Goal: Task Accomplishment & Management: Manage account settings

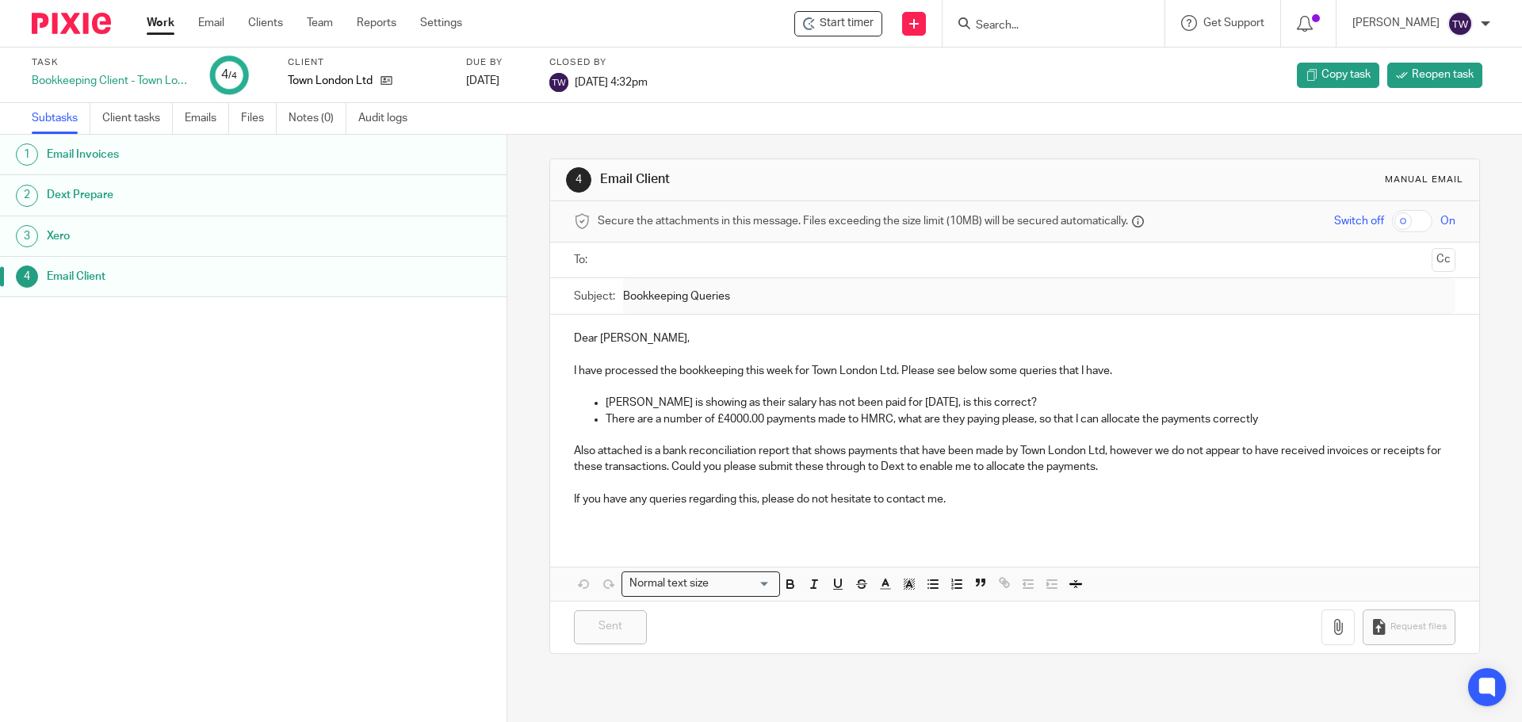
click at [163, 25] on link "Work" at bounding box center [161, 23] width 28 height 16
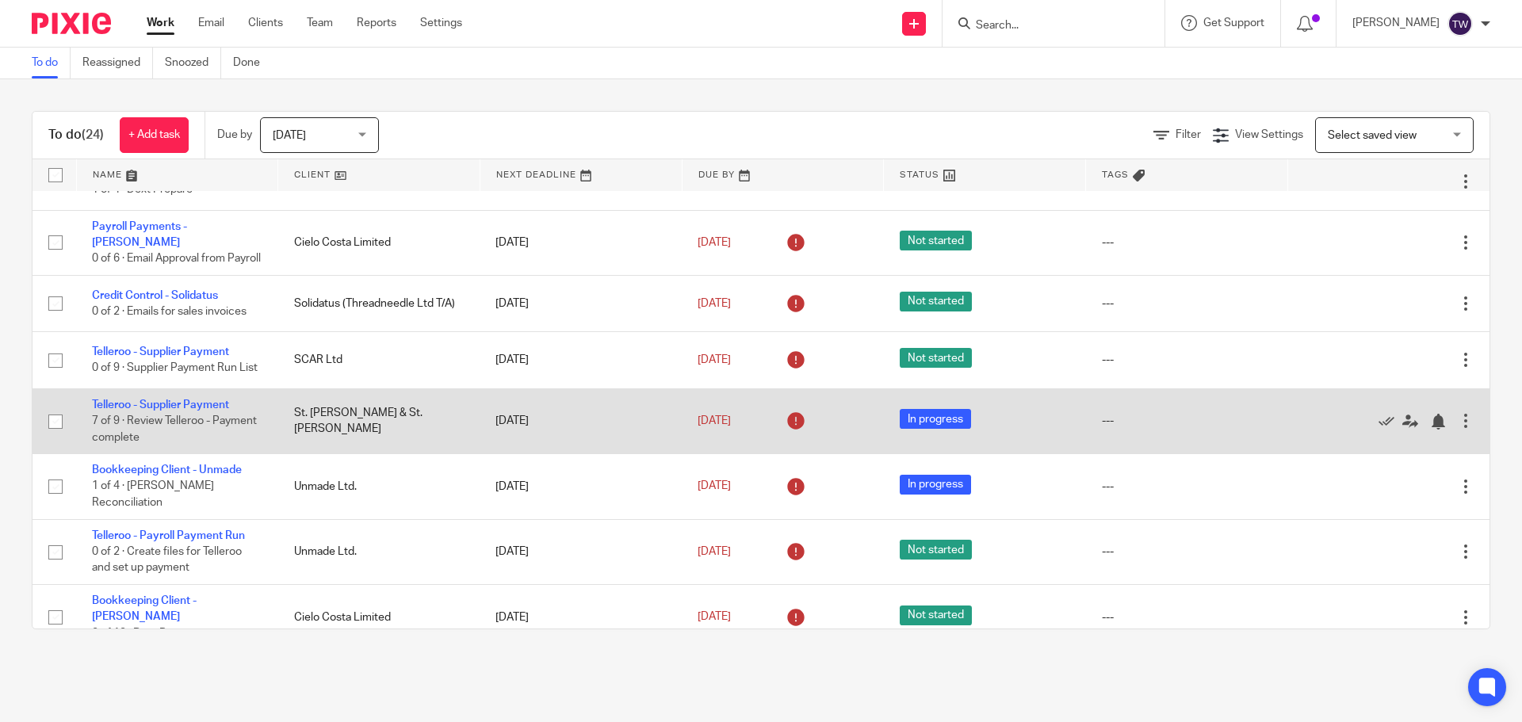
scroll to position [1108, 0]
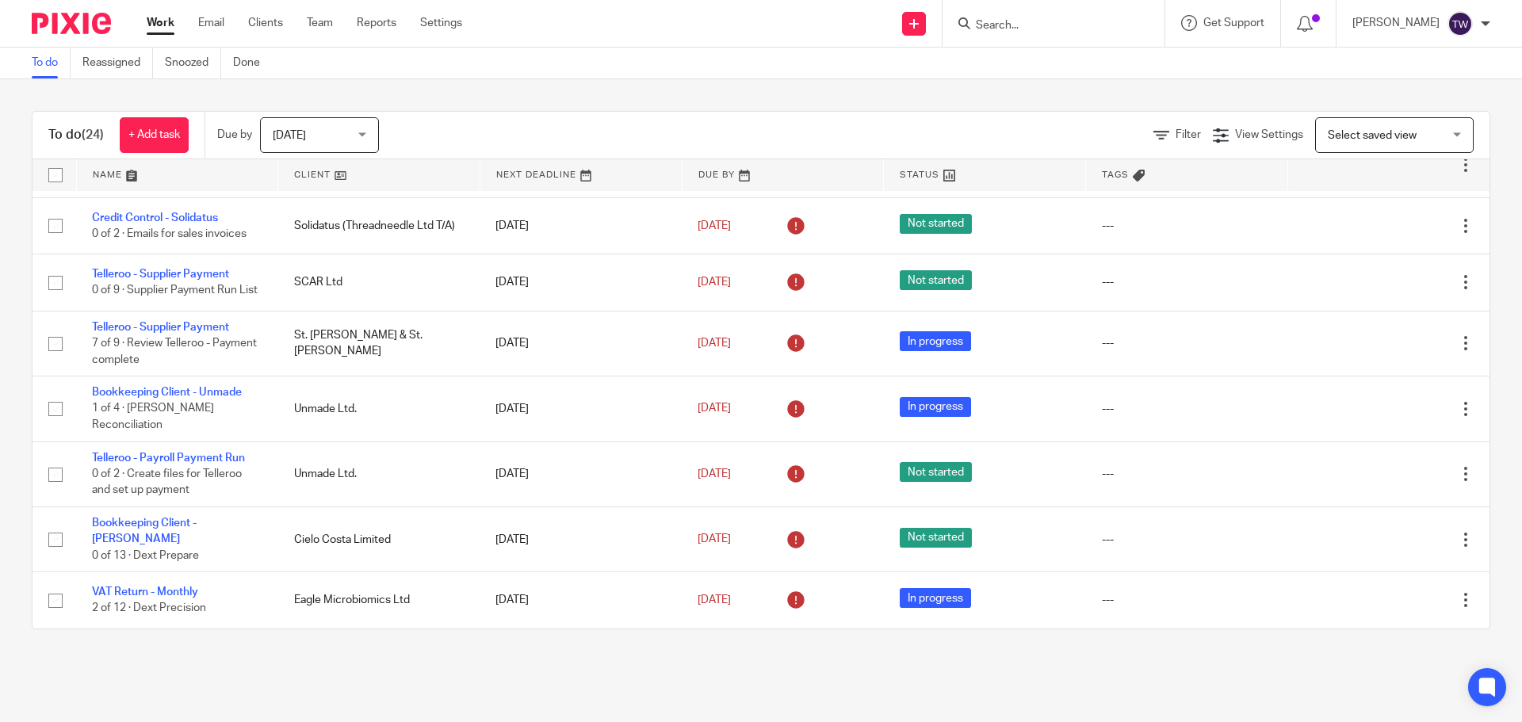
click at [1037, 36] on div at bounding box center [1054, 23] width 222 height 47
click at [1031, 28] on input "Search" at bounding box center [1045, 26] width 143 height 14
type input "ohlo0gy"
click button "submit" at bounding box center [0, 0] width 0 height 0
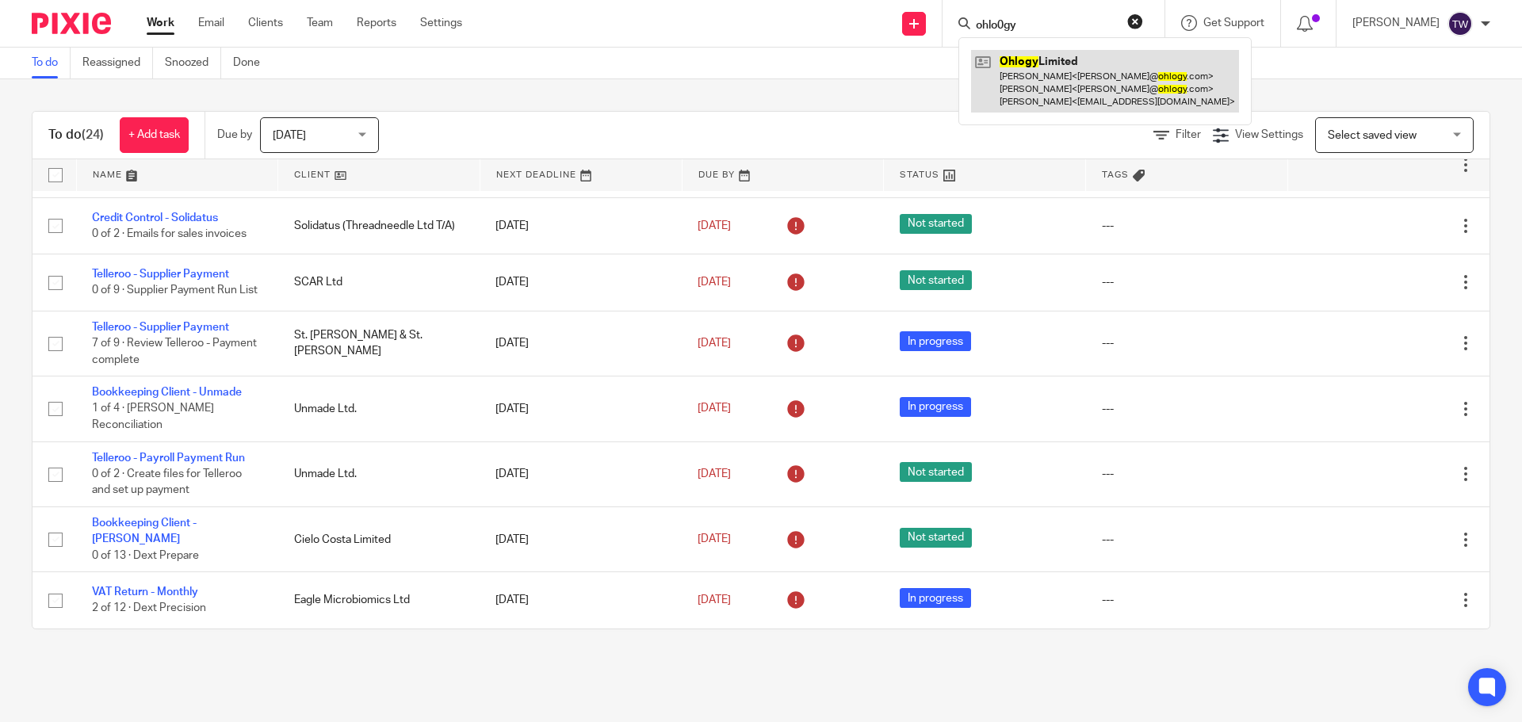
click at [1045, 71] on link at bounding box center [1105, 81] width 268 height 63
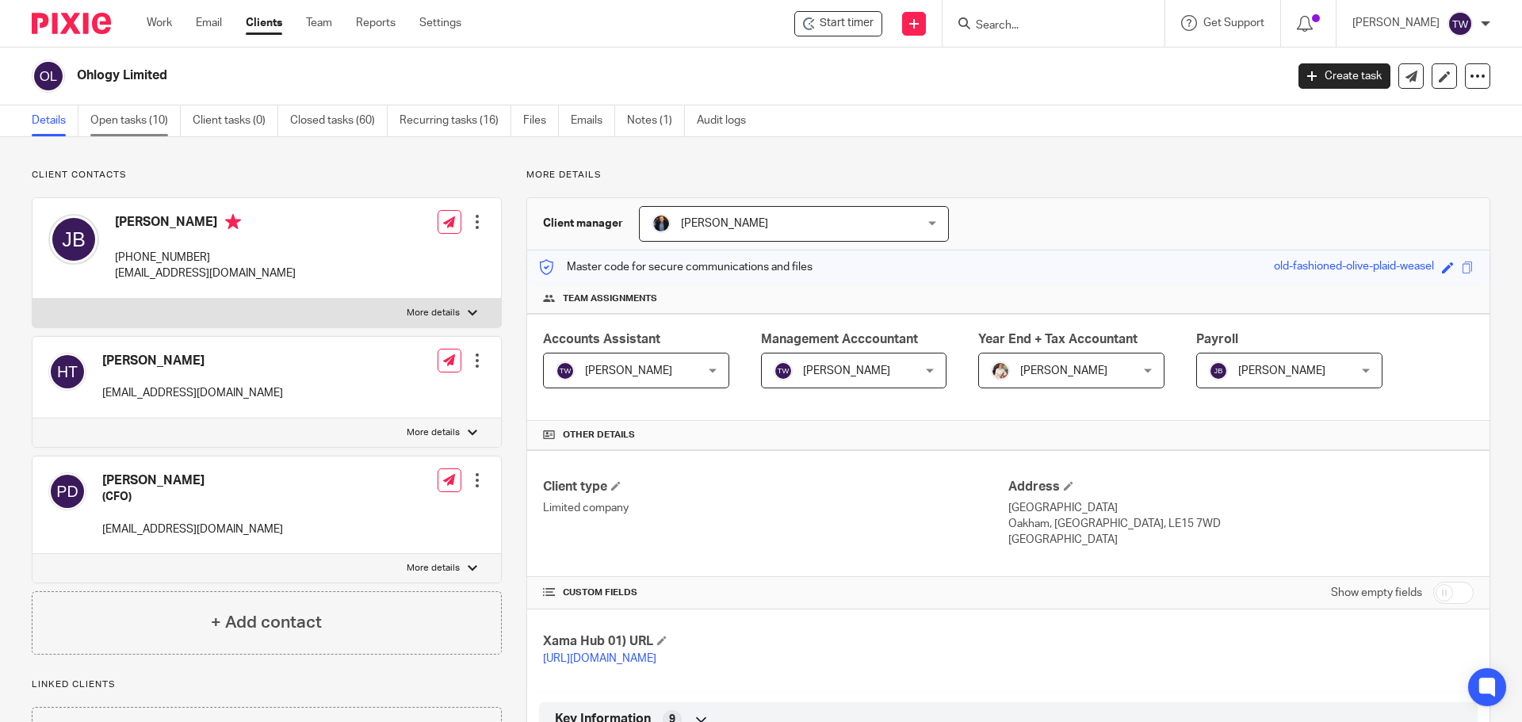
click at [117, 130] on link "Open tasks (10)" at bounding box center [135, 120] width 90 height 31
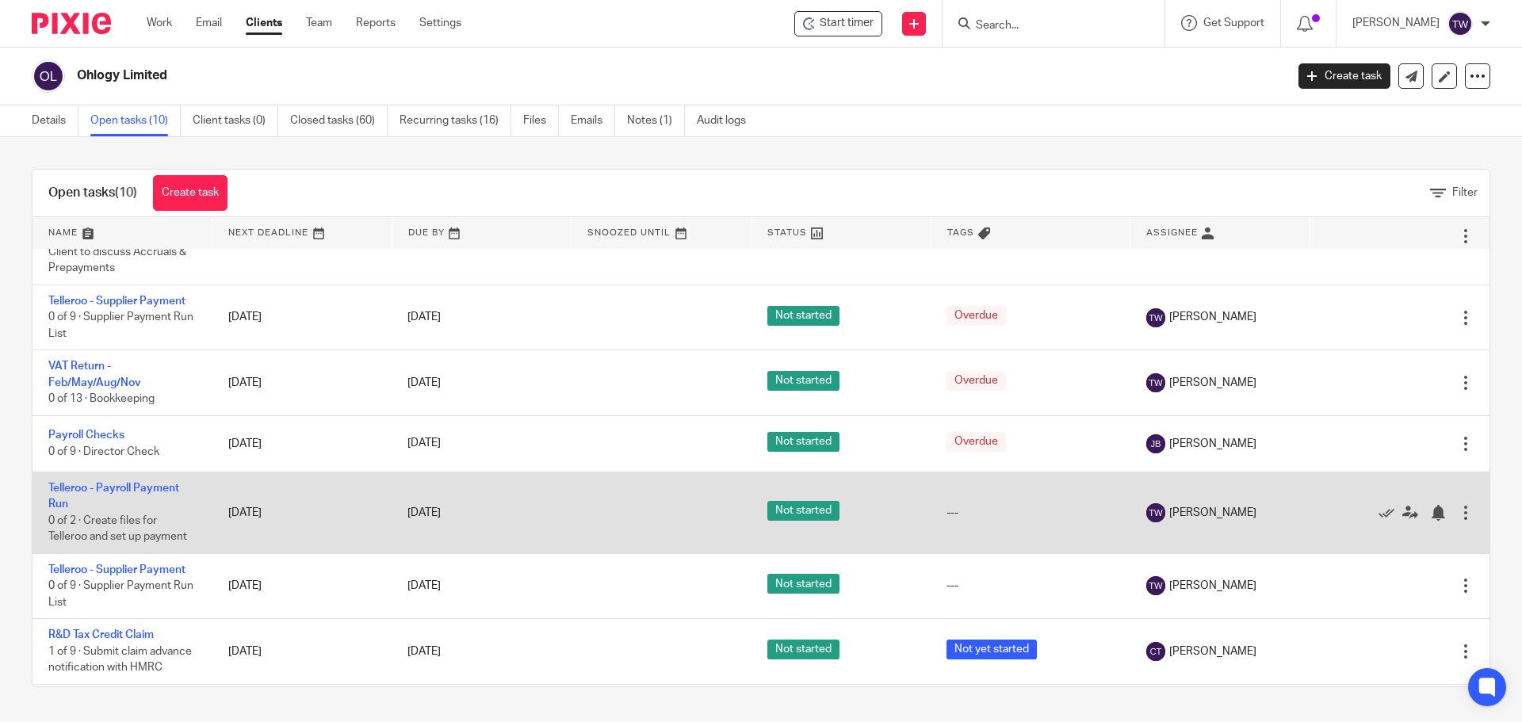
scroll to position [178, 0]
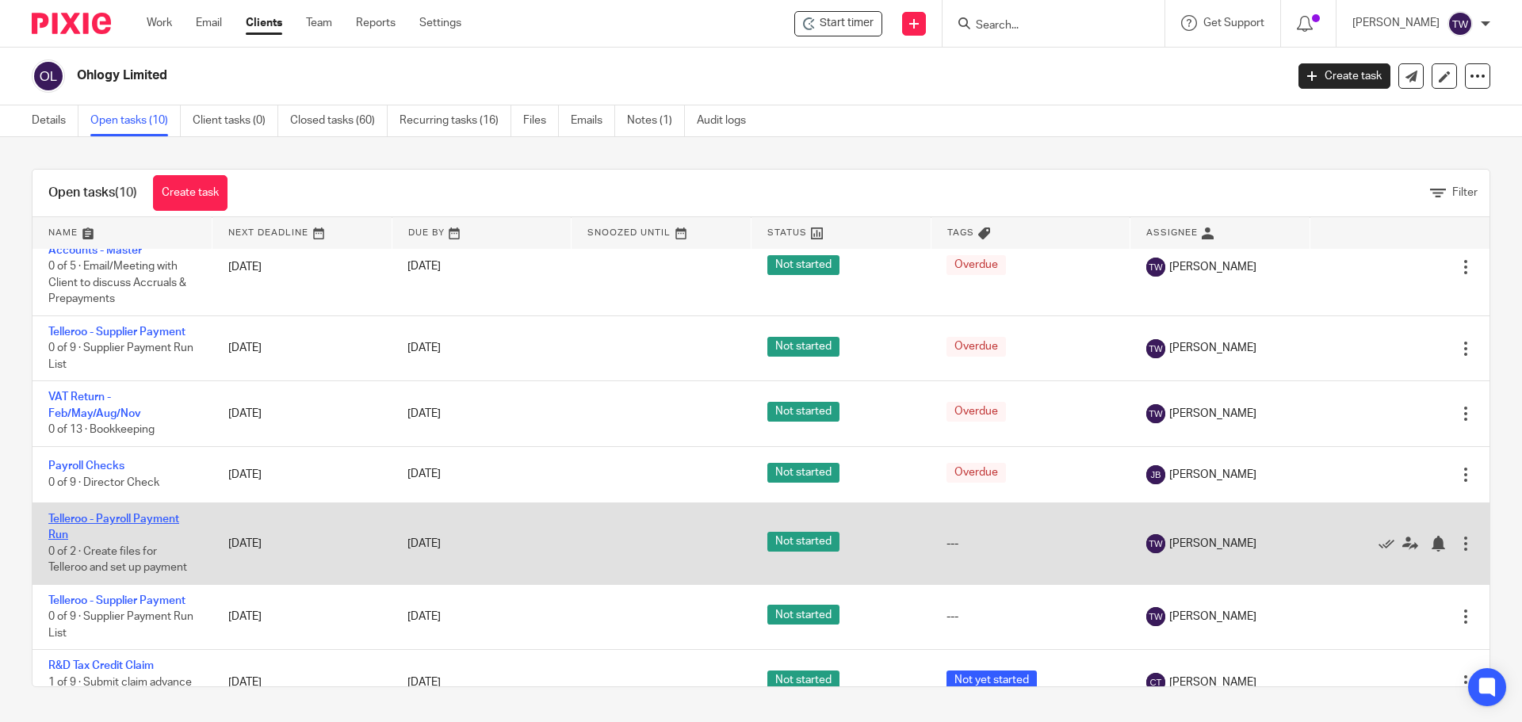
click at [169, 532] on link "Telleroo - Payroll Payment Run" at bounding box center [113, 527] width 131 height 27
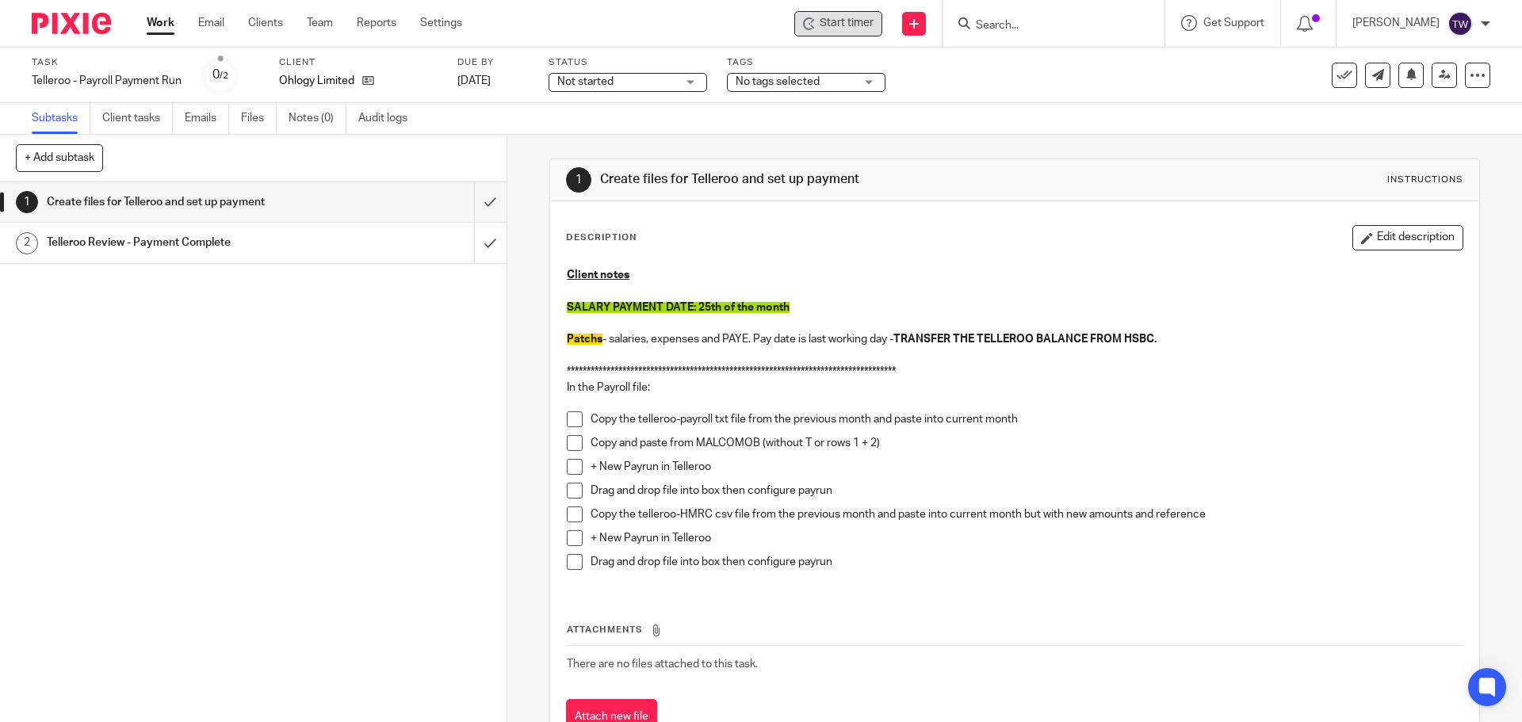
click at [850, 34] on div "Start timer" at bounding box center [838, 23] width 88 height 25
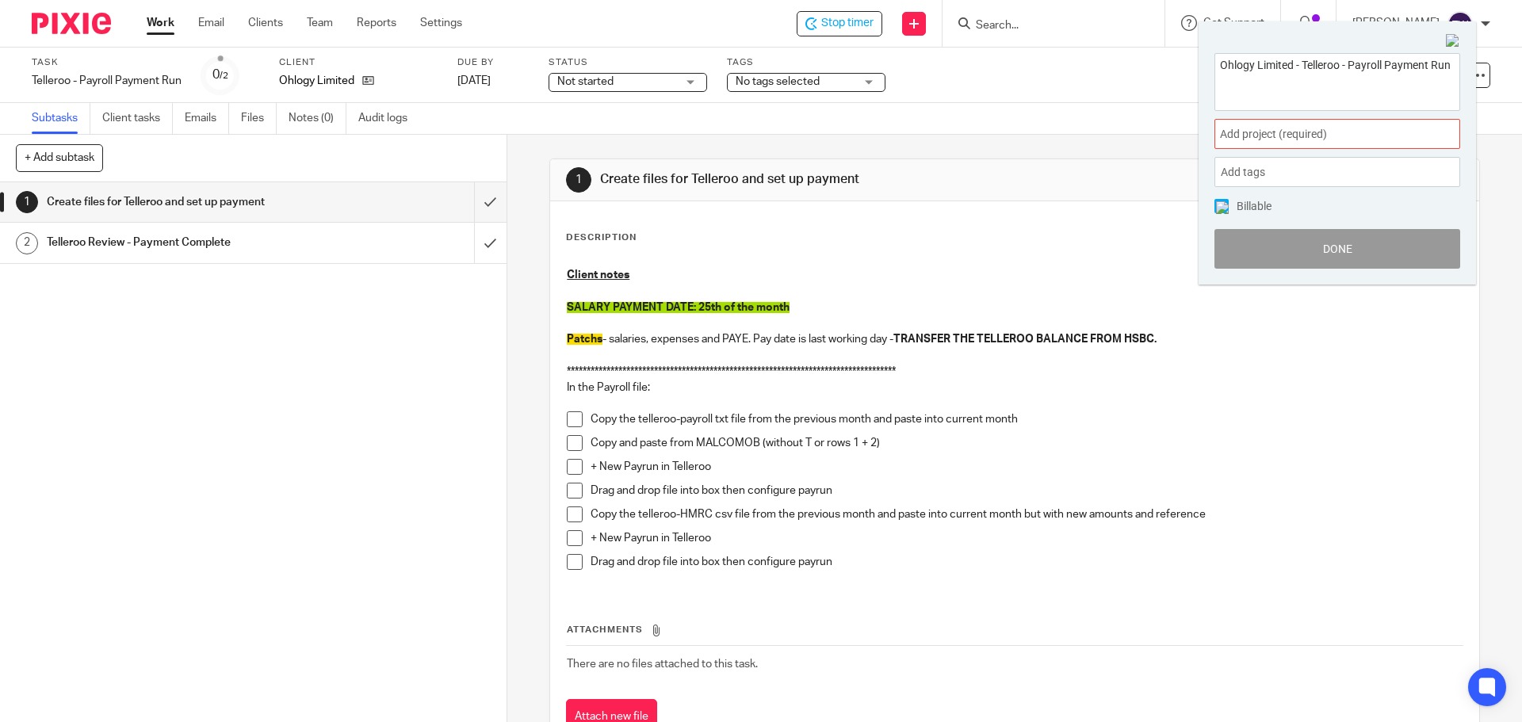
click at [1253, 134] on span "Add project (required) :" at bounding box center [1320, 134] width 200 height 17
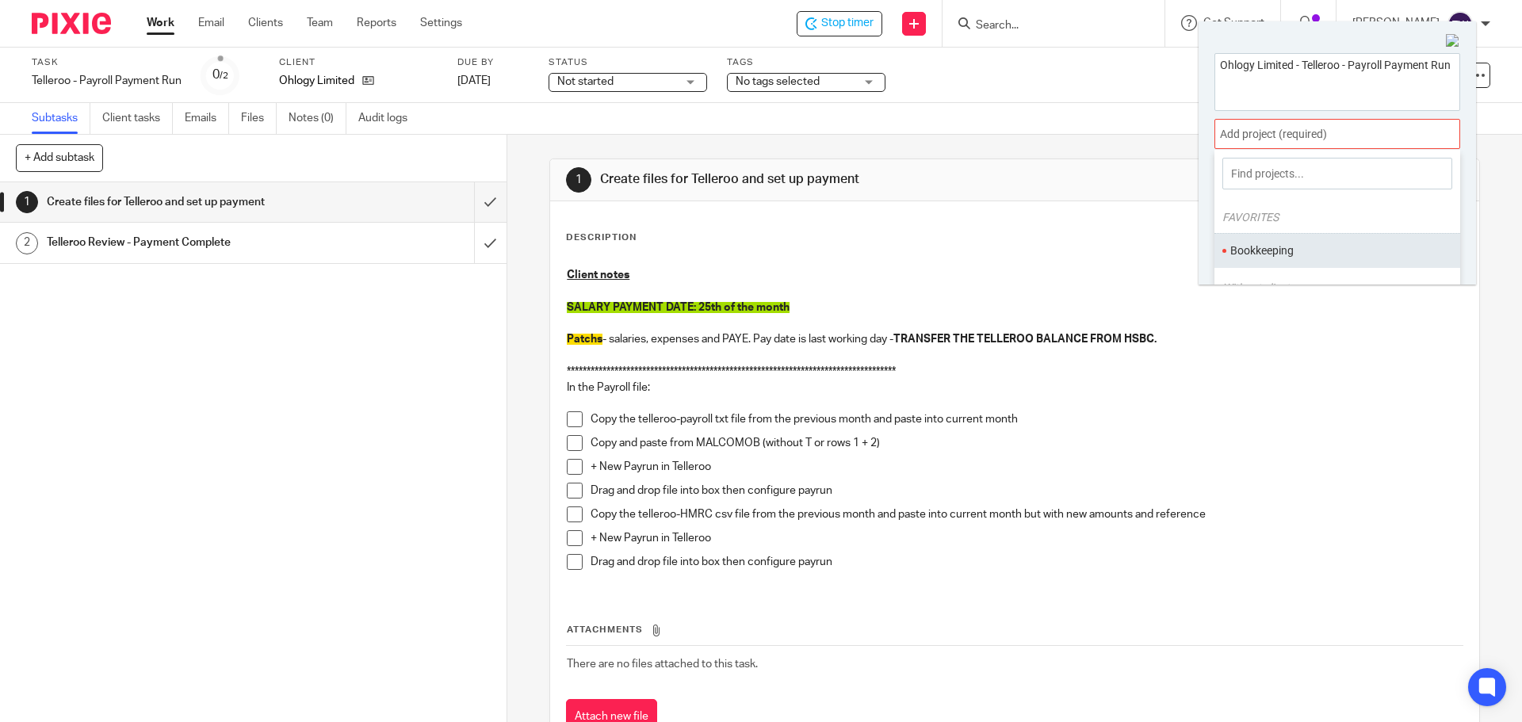
click at [1300, 245] on li "Bookkeeping" at bounding box center [1333, 251] width 207 height 17
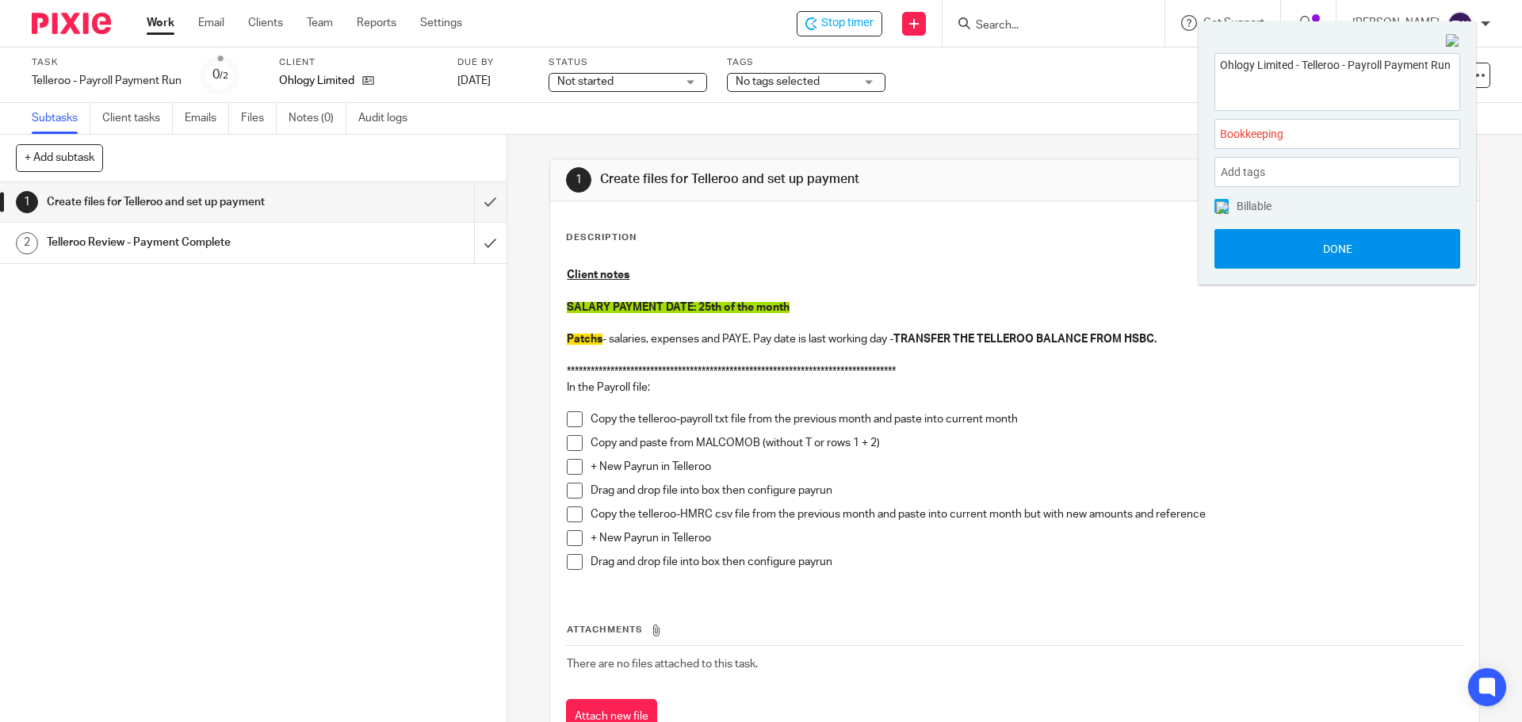
click at [1268, 250] on button "Done" at bounding box center [1338, 249] width 246 height 40
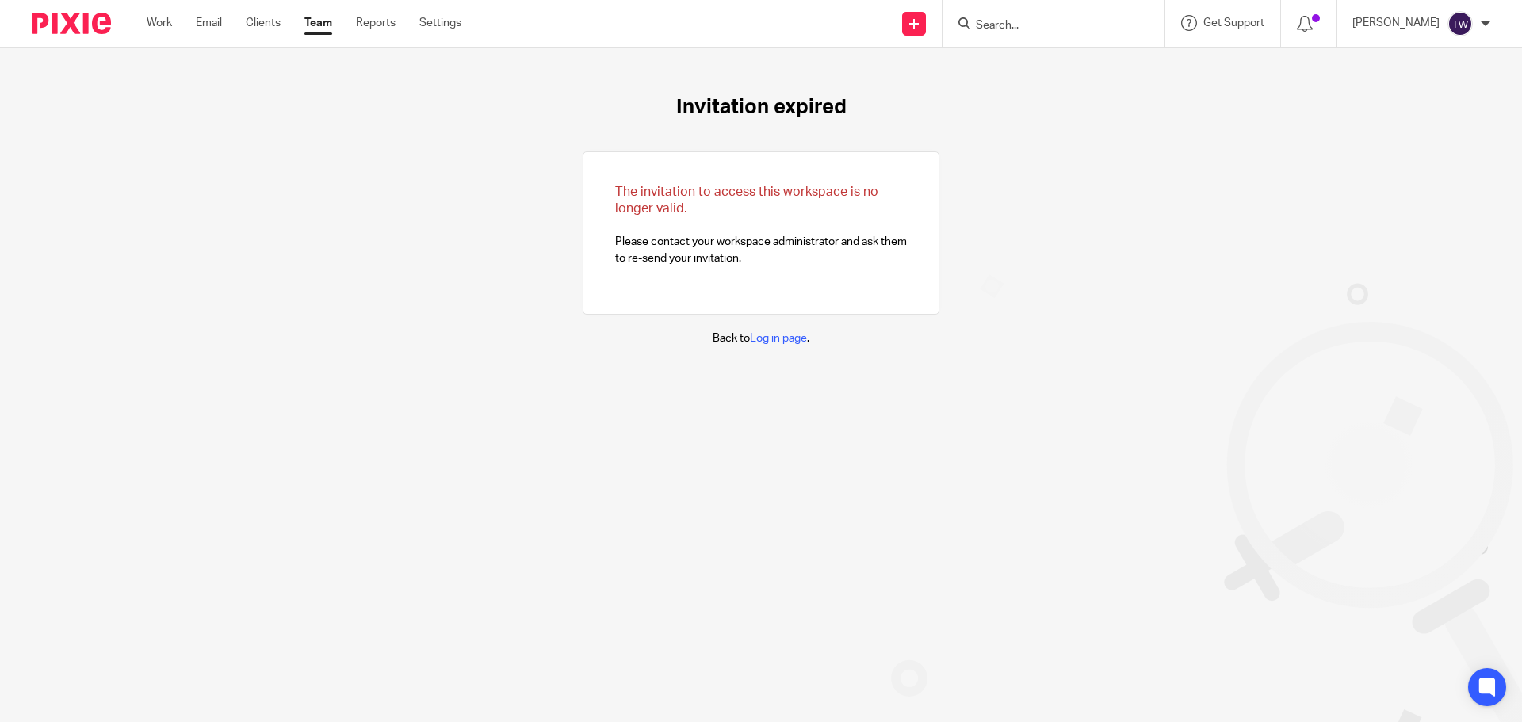
drag, startPoint x: 163, startPoint y: 24, endPoint x: 562, endPoint y: 32, distance: 398.8
click at [166, 24] on link "Work" at bounding box center [159, 23] width 25 height 16
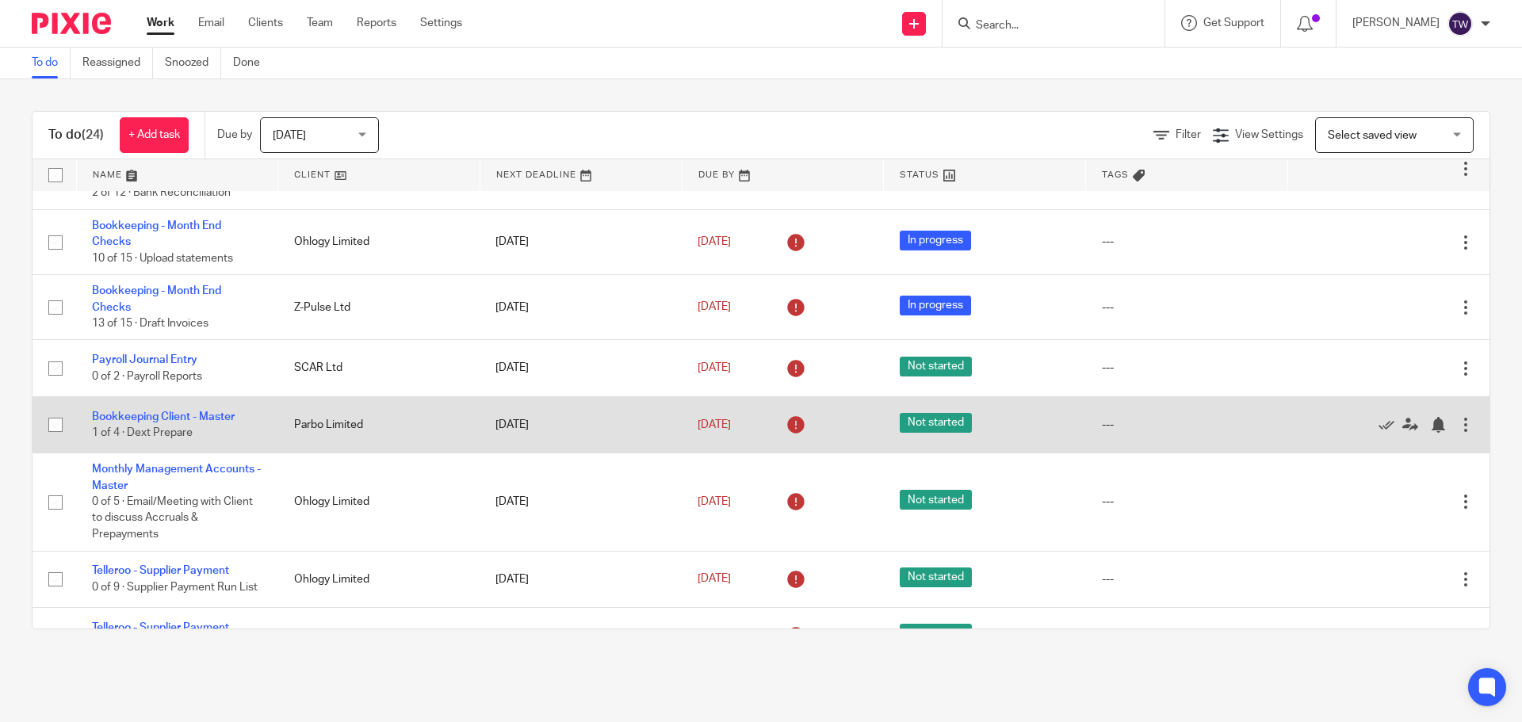
scroll to position [159, 0]
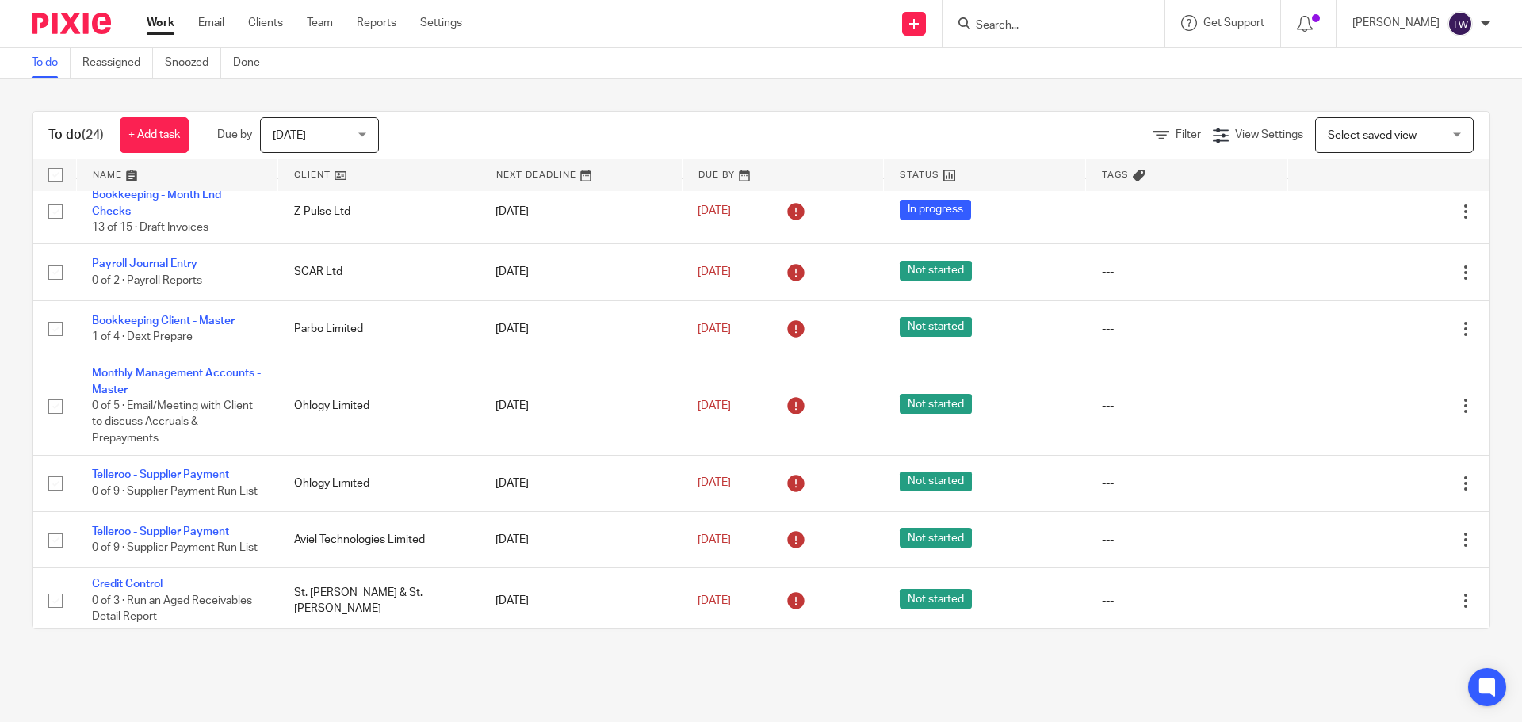
click at [1094, 13] on form at bounding box center [1058, 23] width 169 height 20
click at [1089, 25] on input "Search" at bounding box center [1045, 26] width 143 height 14
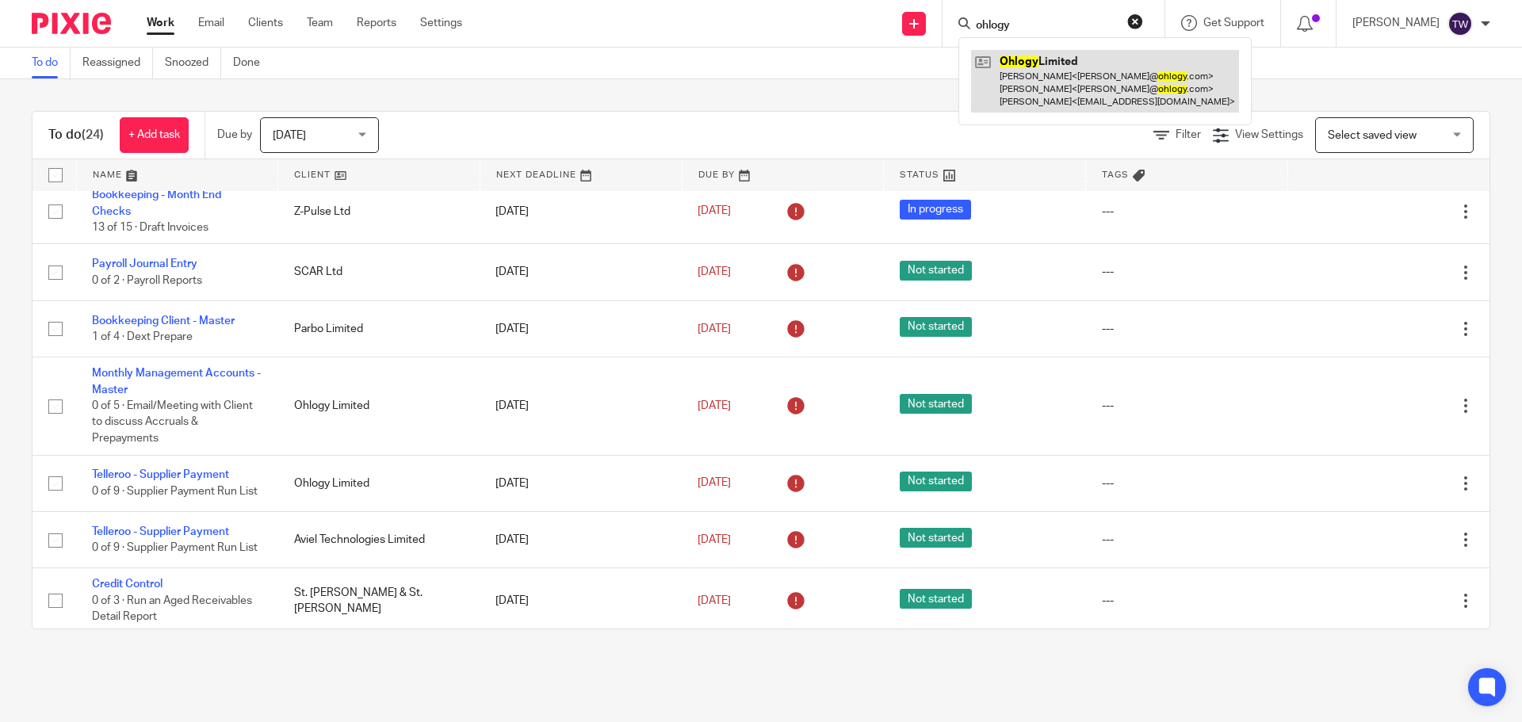
type input "ohlogy"
click at [1077, 78] on link at bounding box center [1105, 81] width 268 height 63
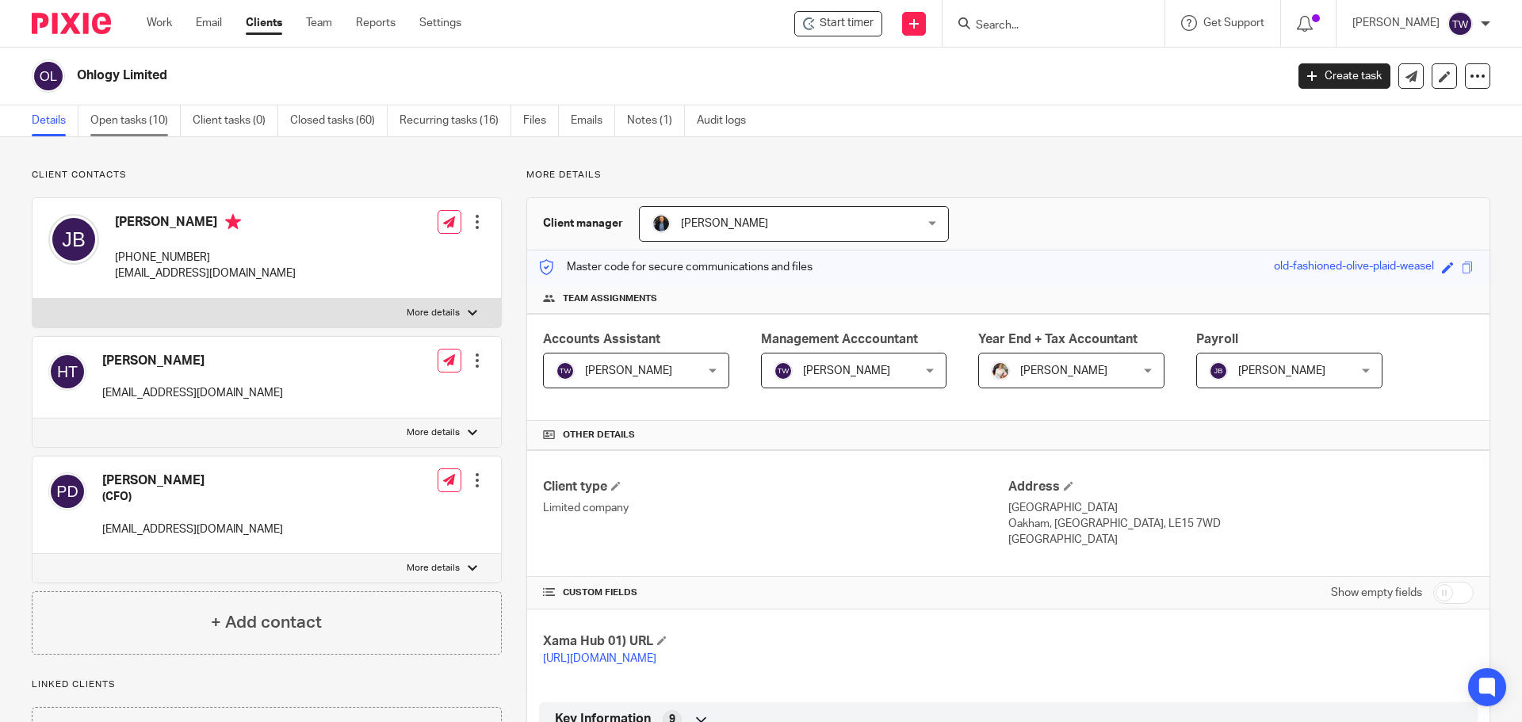
click at [158, 118] on link "Open tasks (10)" at bounding box center [135, 120] width 90 height 31
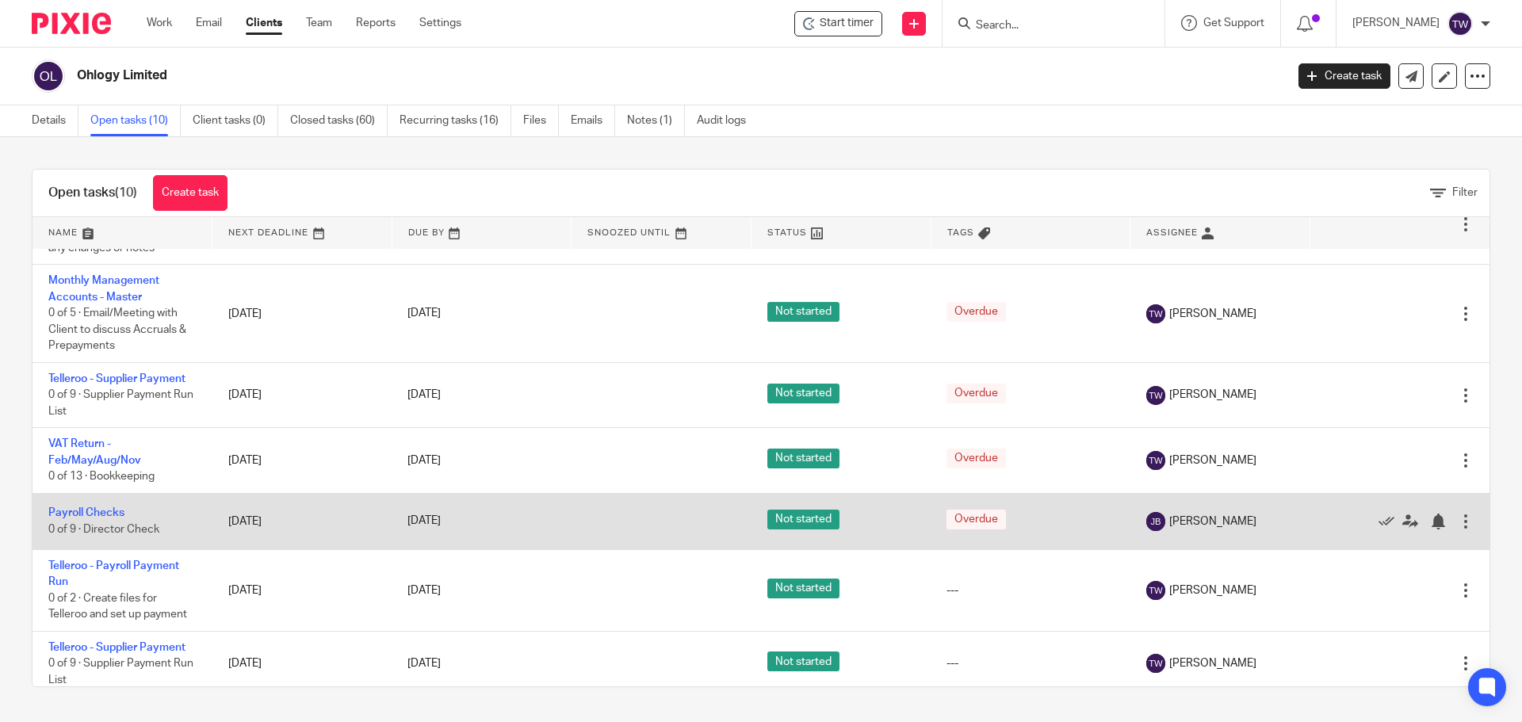
scroll to position [238, 0]
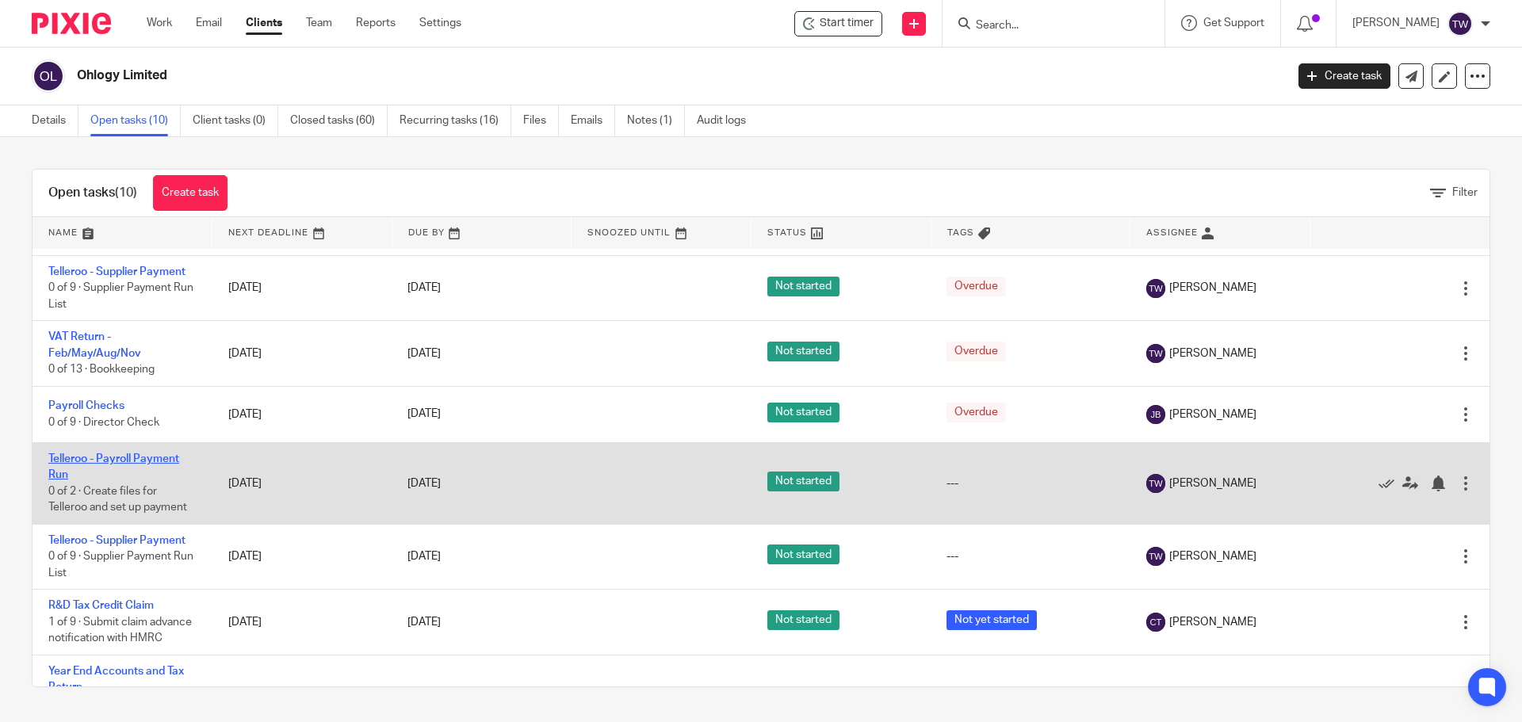
click at [157, 475] on link "Telleroo - Payroll Payment Run" at bounding box center [113, 466] width 131 height 27
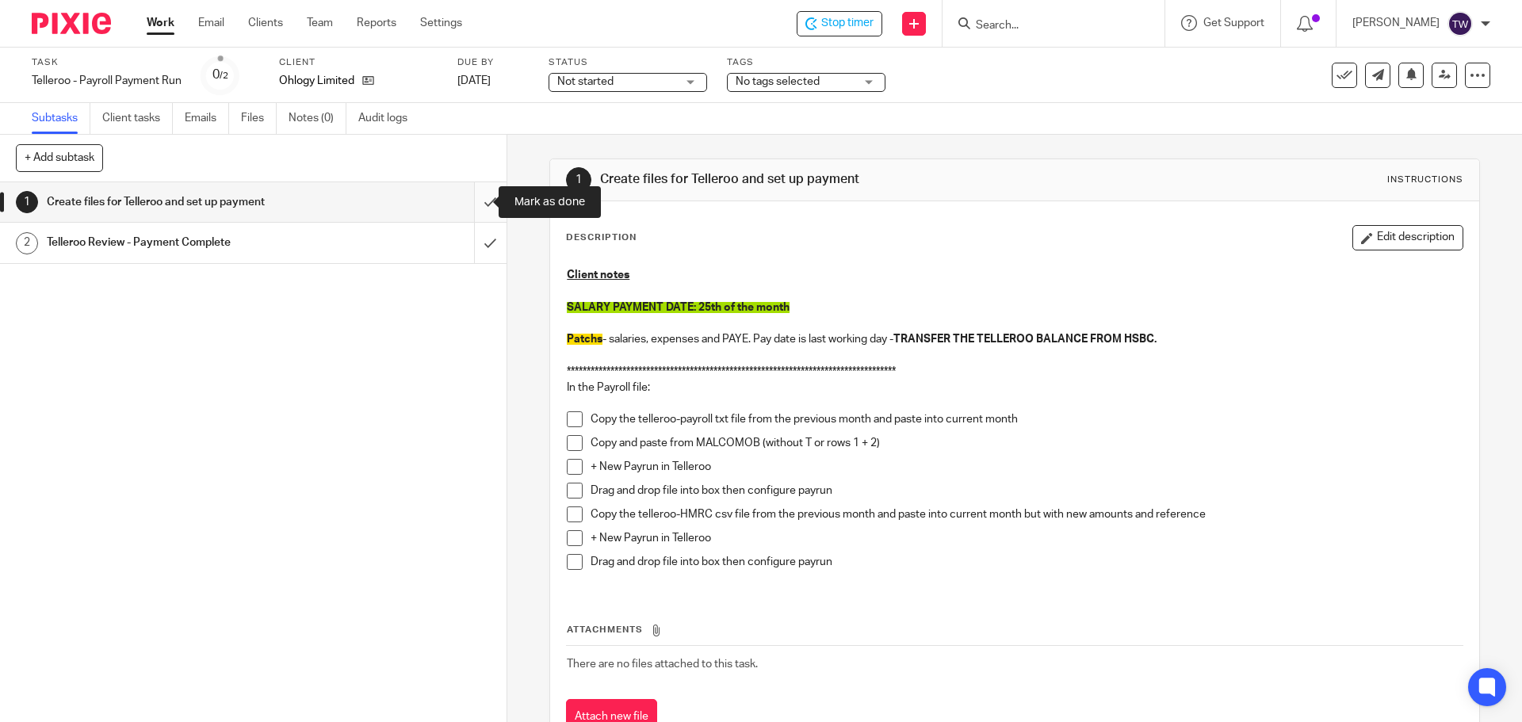
click at [473, 208] on input "submit" at bounding box center [253, 202] width 507 height 40
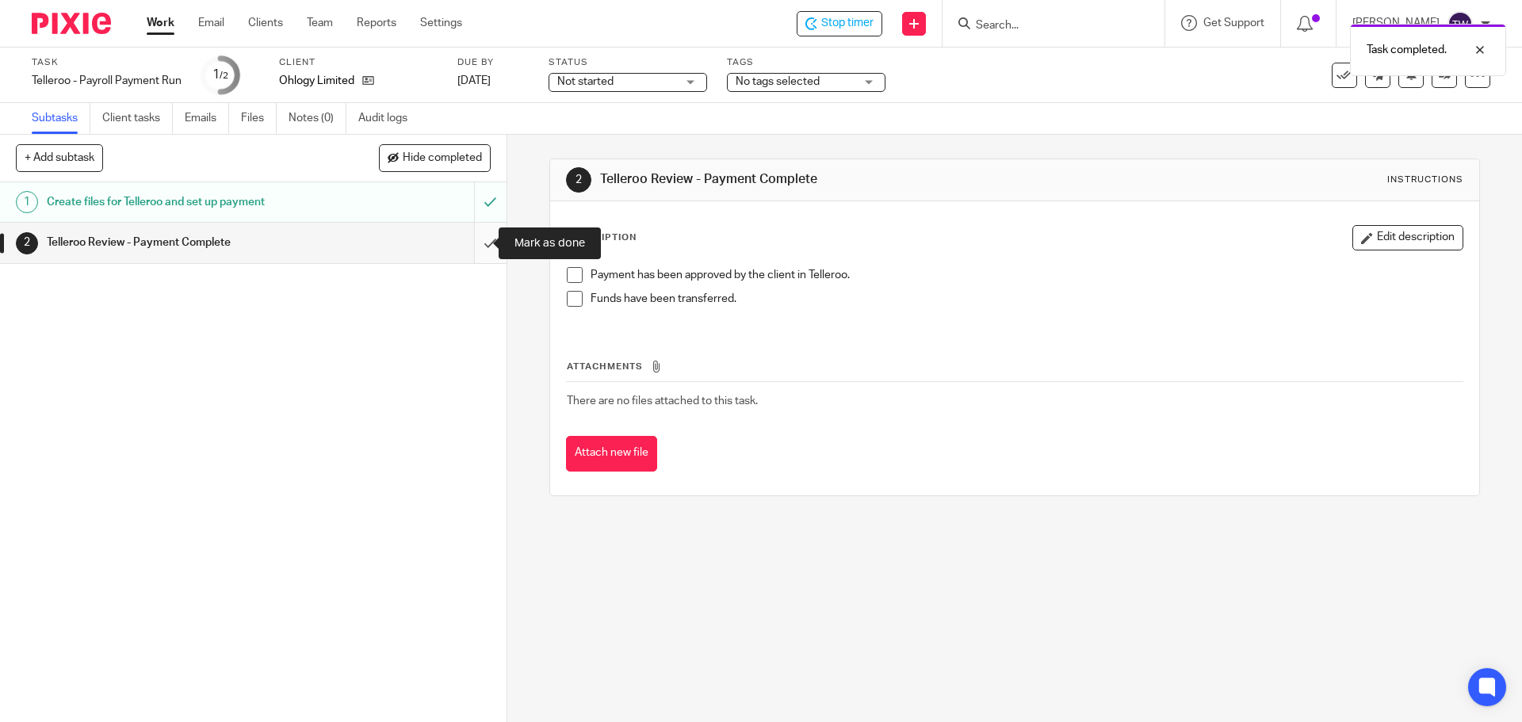
drag, startPoint x: 477, startPoint y: 236, endPoint x: 570, endPoint y: 212, distance: 96.0
click at [477, 237] on input "submit" at bounding box center [253, 243] width 507 height 40
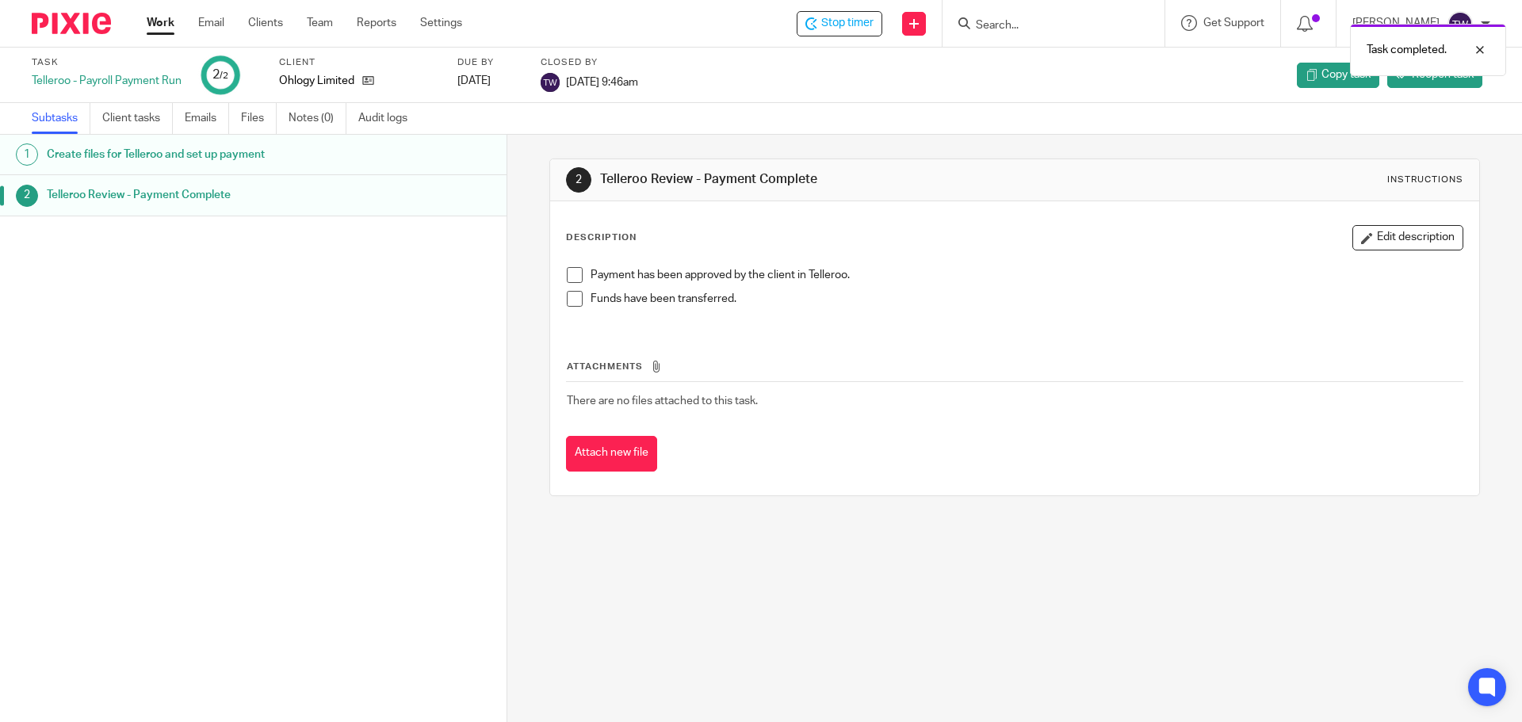
click at [859, 28] on div "Task completed." at bounding box center [1133, 46] width 745 height 60
click at [847, 25] on div "Task completed." at bounding box center [1133, 46] width 745 height 60
click at [854, 28] on div "Task completed." at bounding box center [1133, 46] width 745 height 60
click at [847, 23] on div "Task completed." at bounding box center [1133, 46] width 745 height 60
click at [849, 25] on div "Task completed." at bounding box center [1133, 46] width 745 height 60
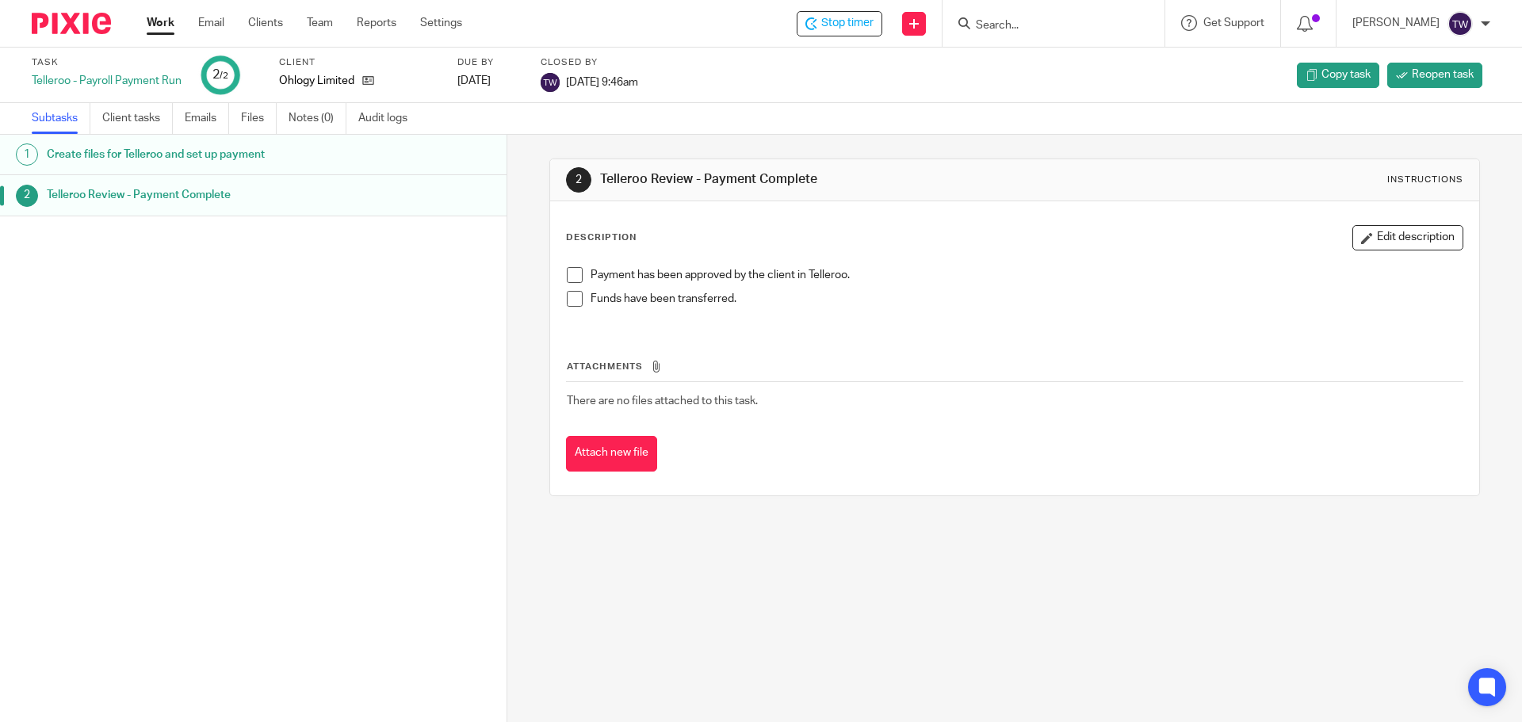
click at [849, 22] on div "Task completed." at bounding box center [1133, 46] width 745 height 60
drag, startPoint x: 1016, startPoint y: 187, endPoint x: 1000, endPoint y: 177, distance: 18.9
click at [1012, 182] on div "2 Telleroo Review - Payment Complete Instructions" at bounding box center [1014, 179] width 897 height 25
click at [874, 29] on span "Stop timer" at bounding box center [847, 23] width 52 height 17
click at [849, 32] on div "Start timer" at bounding box center [838, 23] width 88 height 25
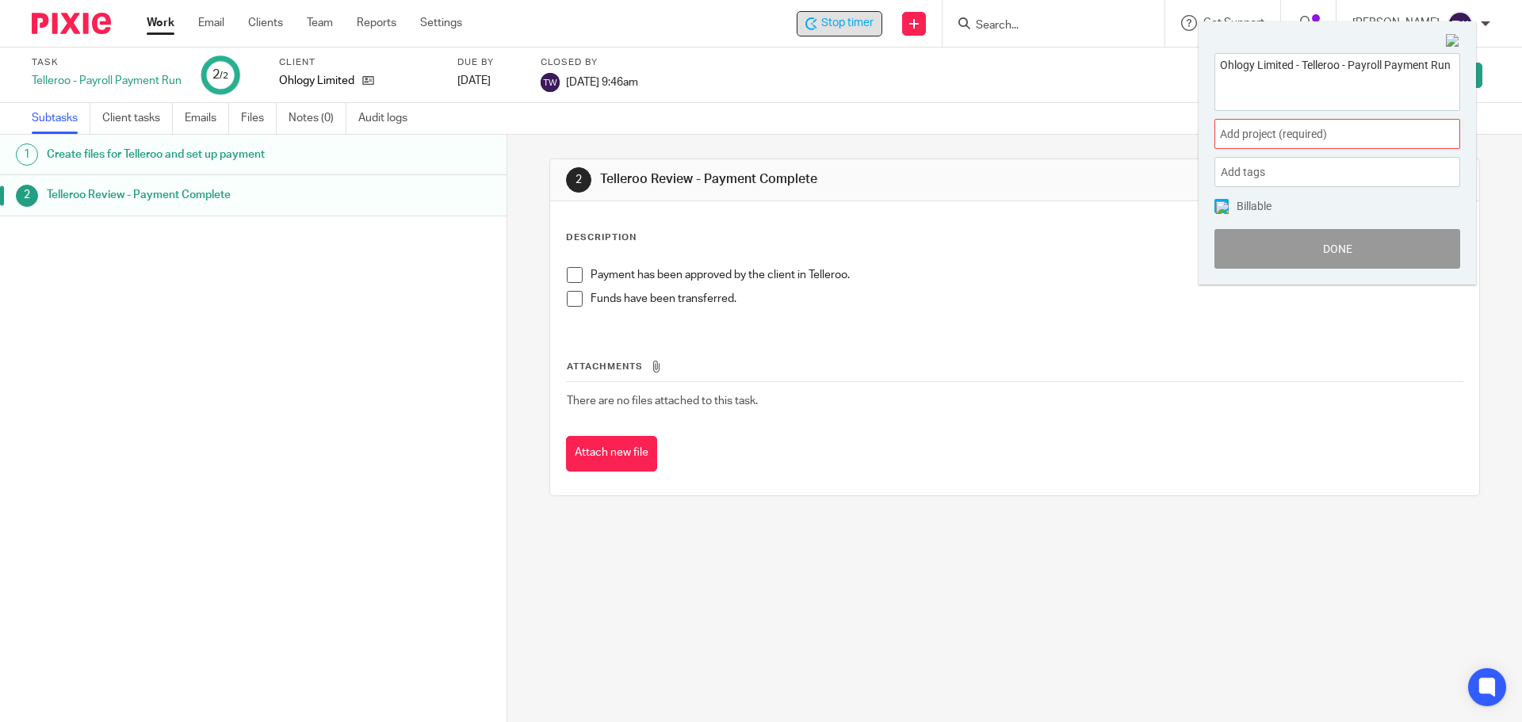
click at [849, 31] on span "Stop timer" at bounding box center [847, 23] width 52 height 17
click at [851, 27] on span "Stop timer" at bounding box center [847, 23] width 52 height 17
click at [874, 30] on span "Stop timer" at bounding box center [847, 23] width 52 height 17
click at [1264, 133] on span "Add project (required) :" at bounding box center [1320, 134] width 200 height 17
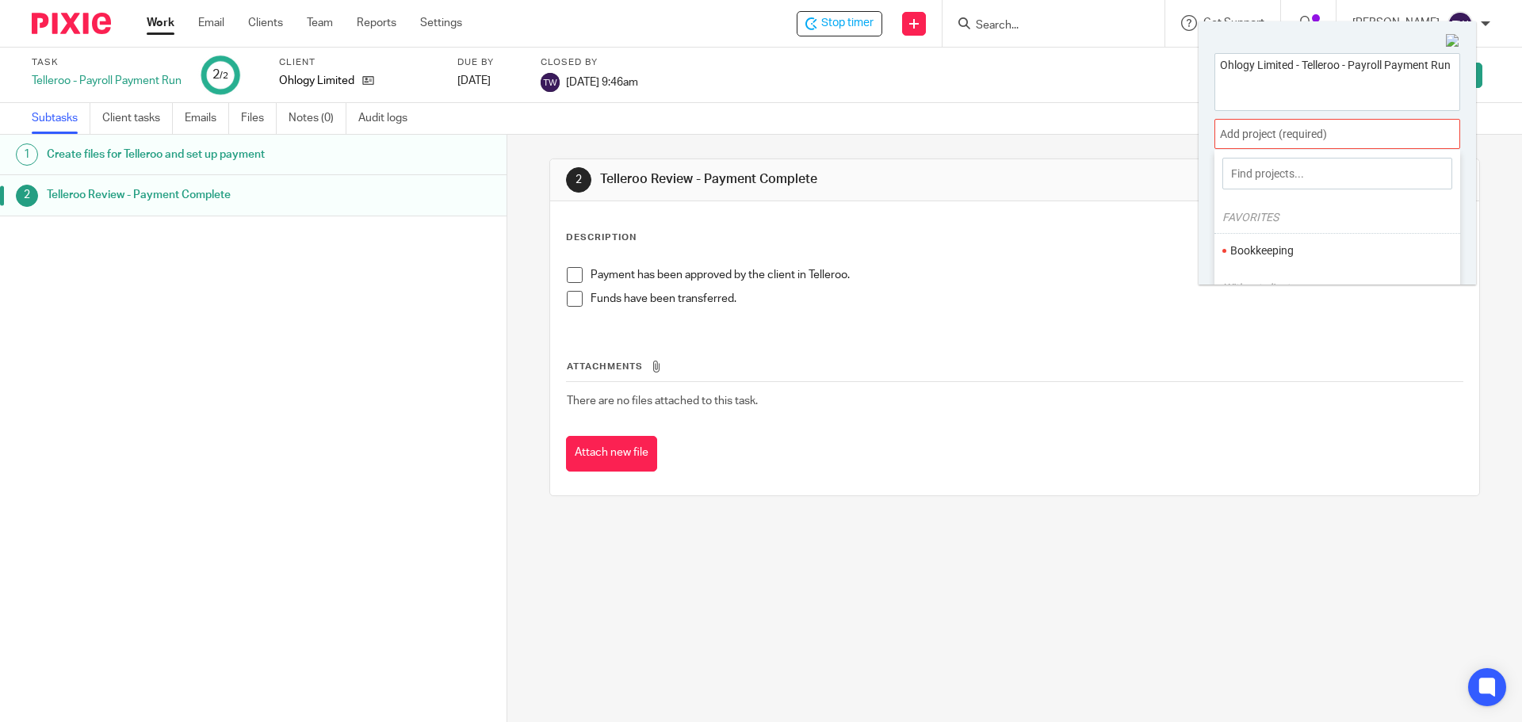
click at [1272, 236] on ul "Bookkeeping" at bounding box center [1338, 250] width 246 height 34
click at [1268, 250] on li "Bookkeeping" at bounding box center [1333, 251] width 207 height 17
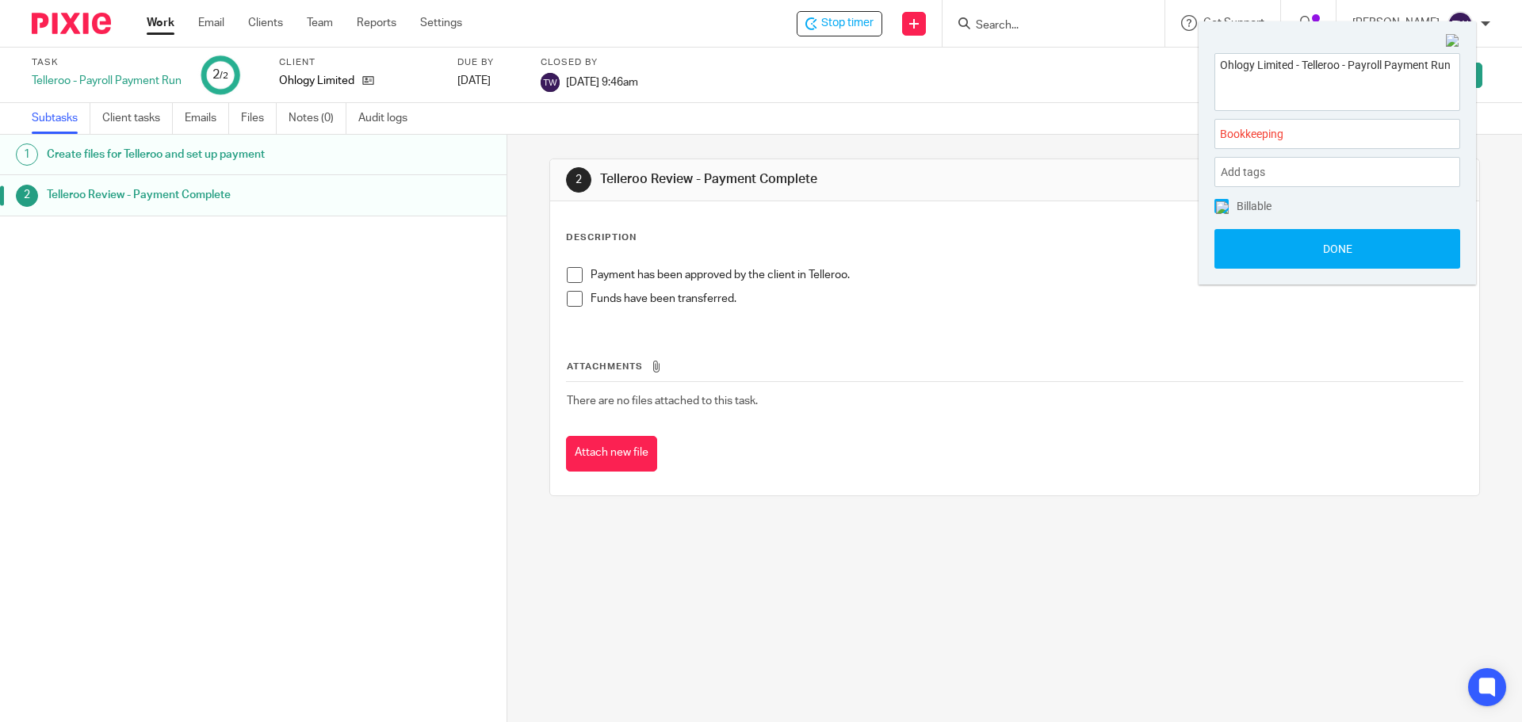
click at [1261, 224] on div "Billable Done" at bounding box center [1338, 234] width 246 height 70
drag, startPoint x: 1260, startPoint y: 237, endPoint x: 1099, endPoint y: 197, distance: 165.7
click at [1257, 235] on button "Done" at bounding box center [1338, 249] width 246 height 40
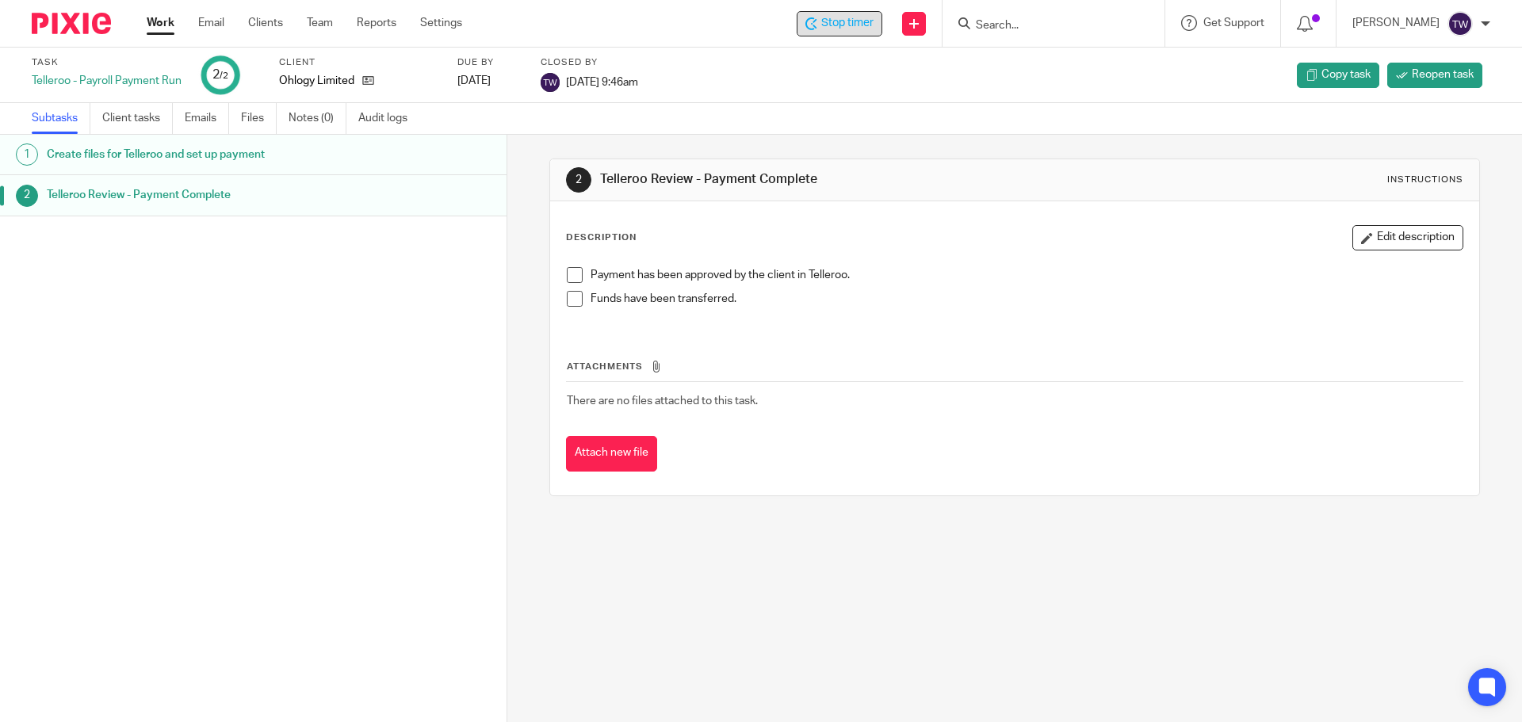
click at [876, 33] on div "Stop timer" at bounding box center [840, 23] width 86 height 25
click at [163, 20] on link "Work" at bounding box center [161, 23] width 28 height 16
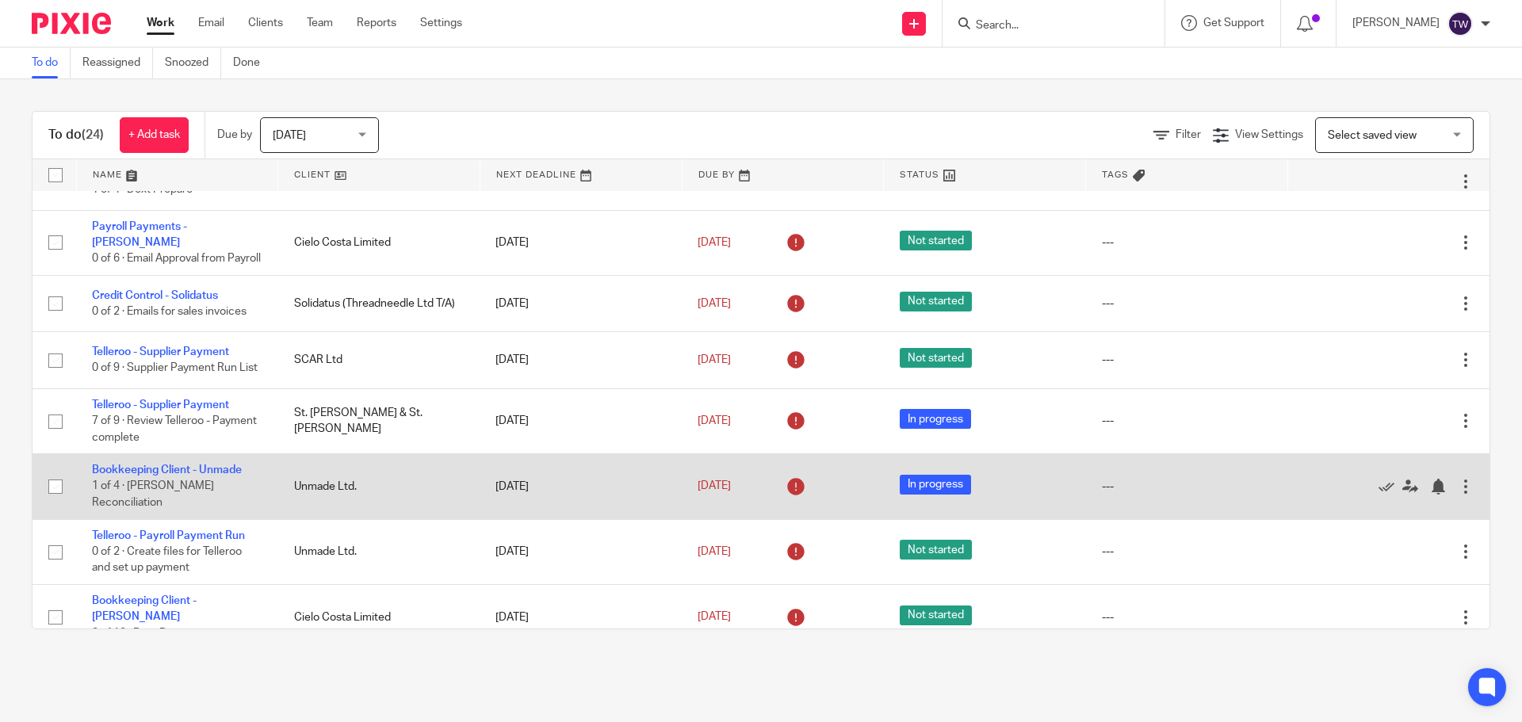
scroll to position [1108, 0]
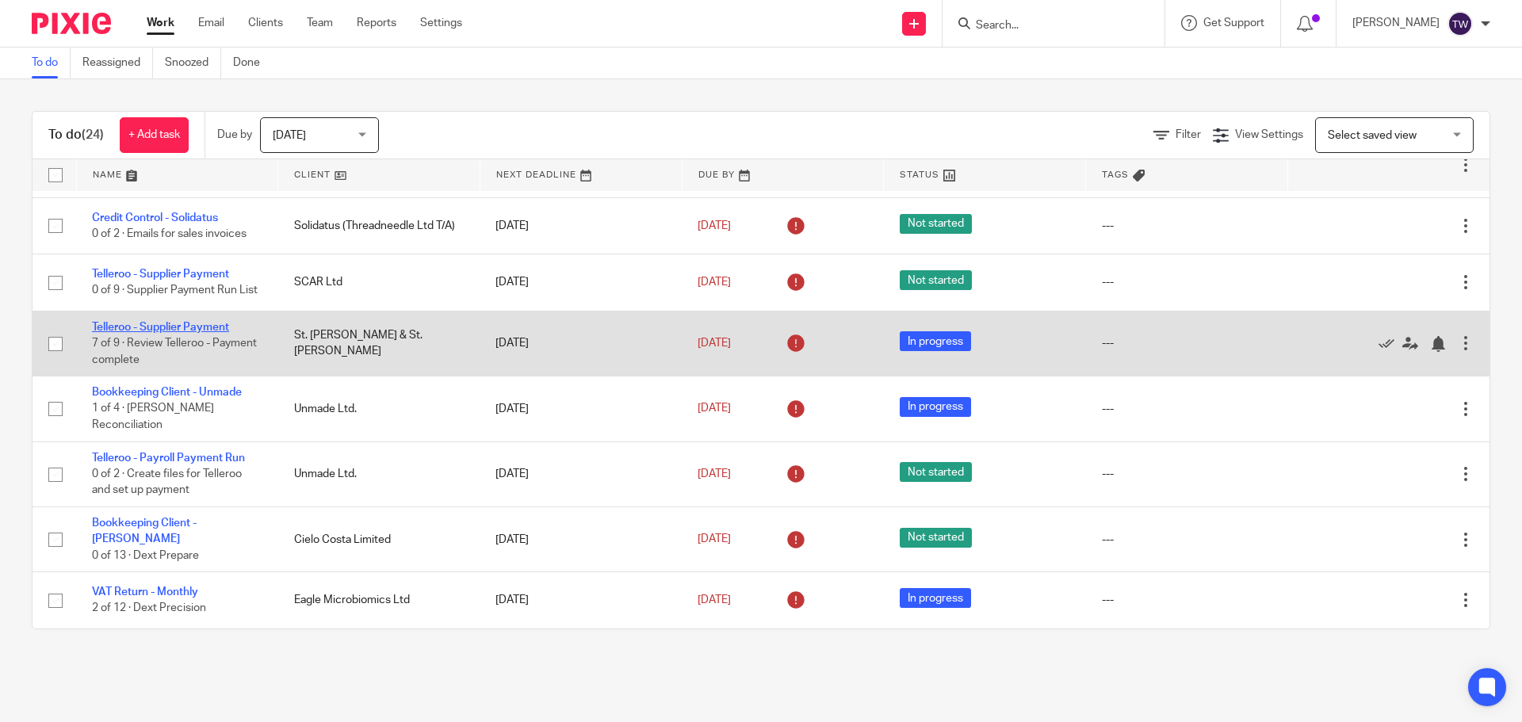
click at [199, 330] on link "Telleroo - Supplier Payment" at bounding box center [160, 327] width 137 height 11
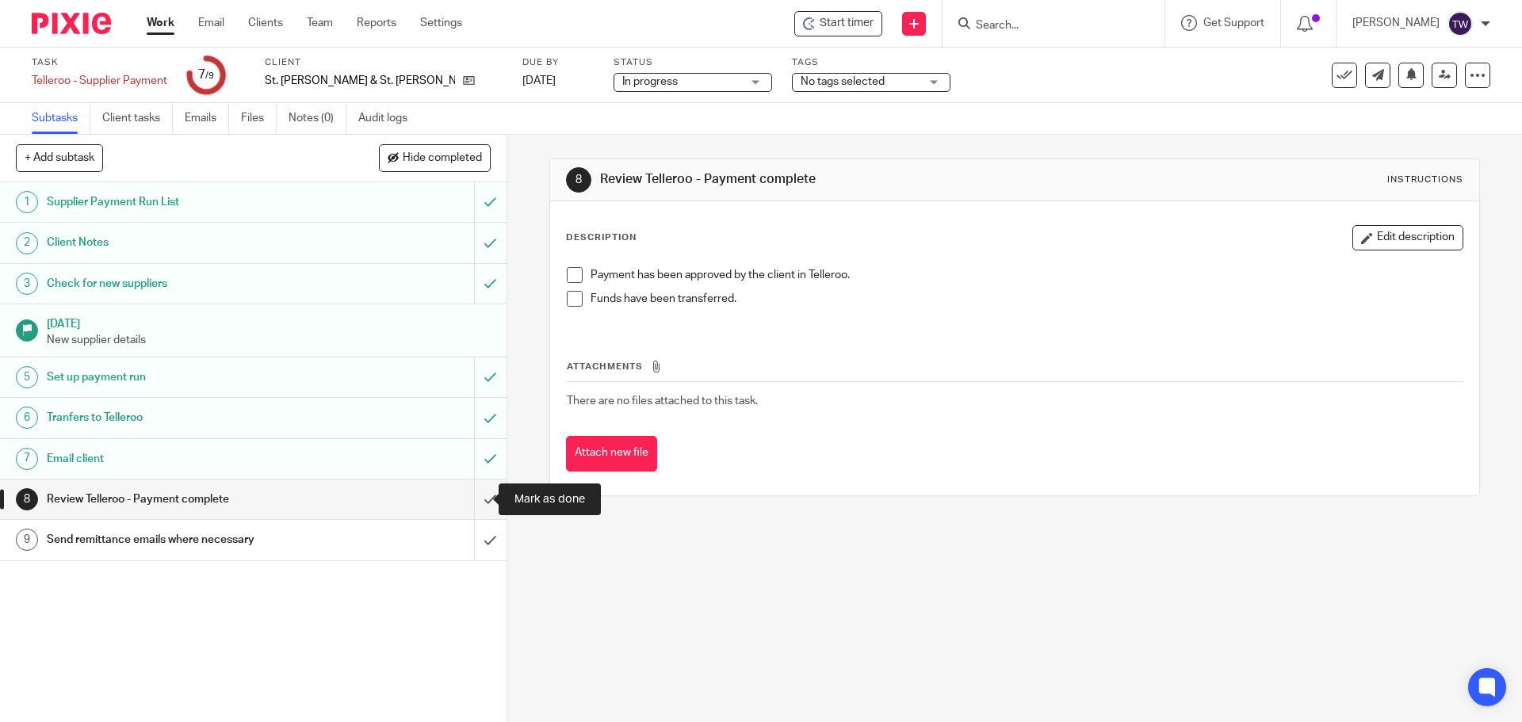
drag, startPoint x: 467, startPoint y: 492, endPoint x: 495, endPoint y: 340, distance: 153.9
click at [468, 490] on input "submit" at bounding box center [253, 500] width 507 height 40
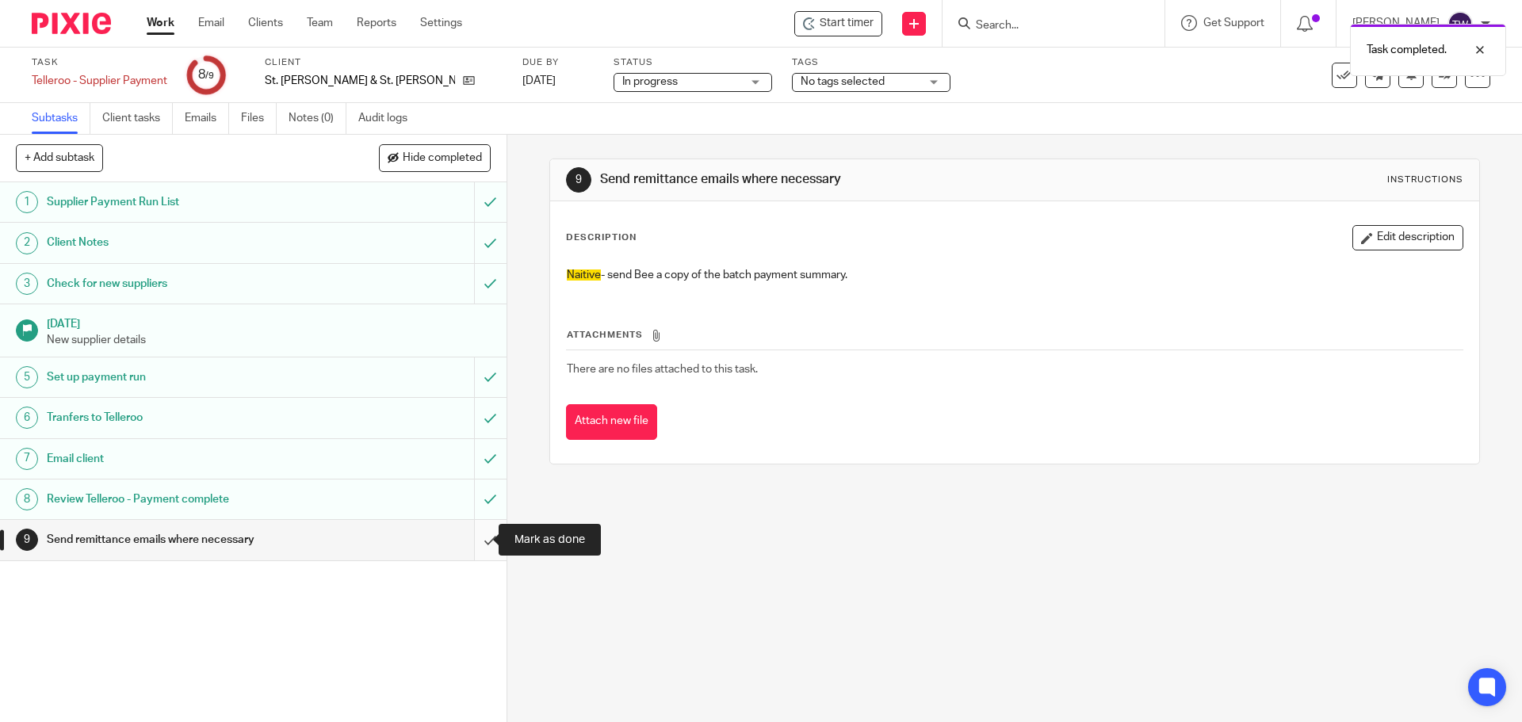
click at [469, 539] on input "submit" at bounding box center [253, 540] width 507 height 40
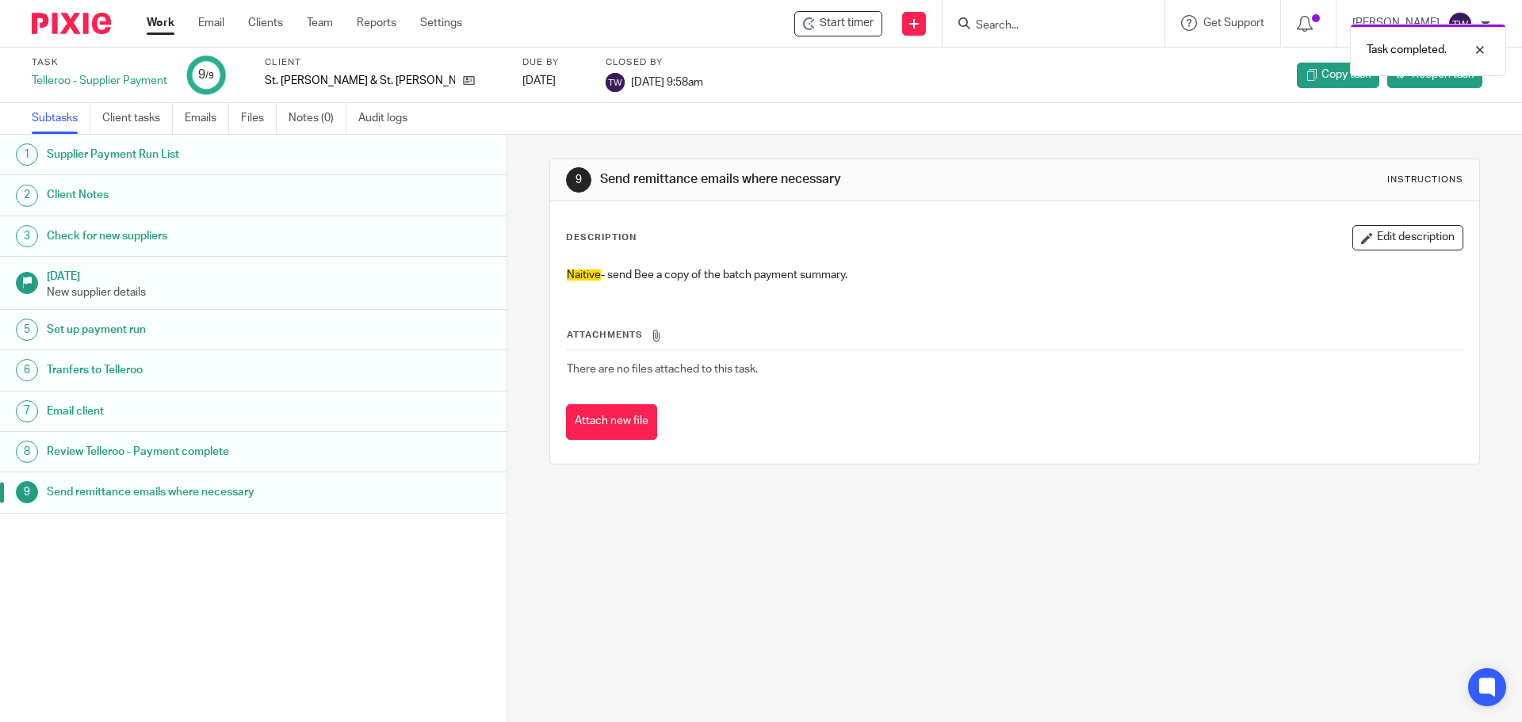
click at [155, 18] on link "Work" at bounding box center [161, 23] width 28 height 16
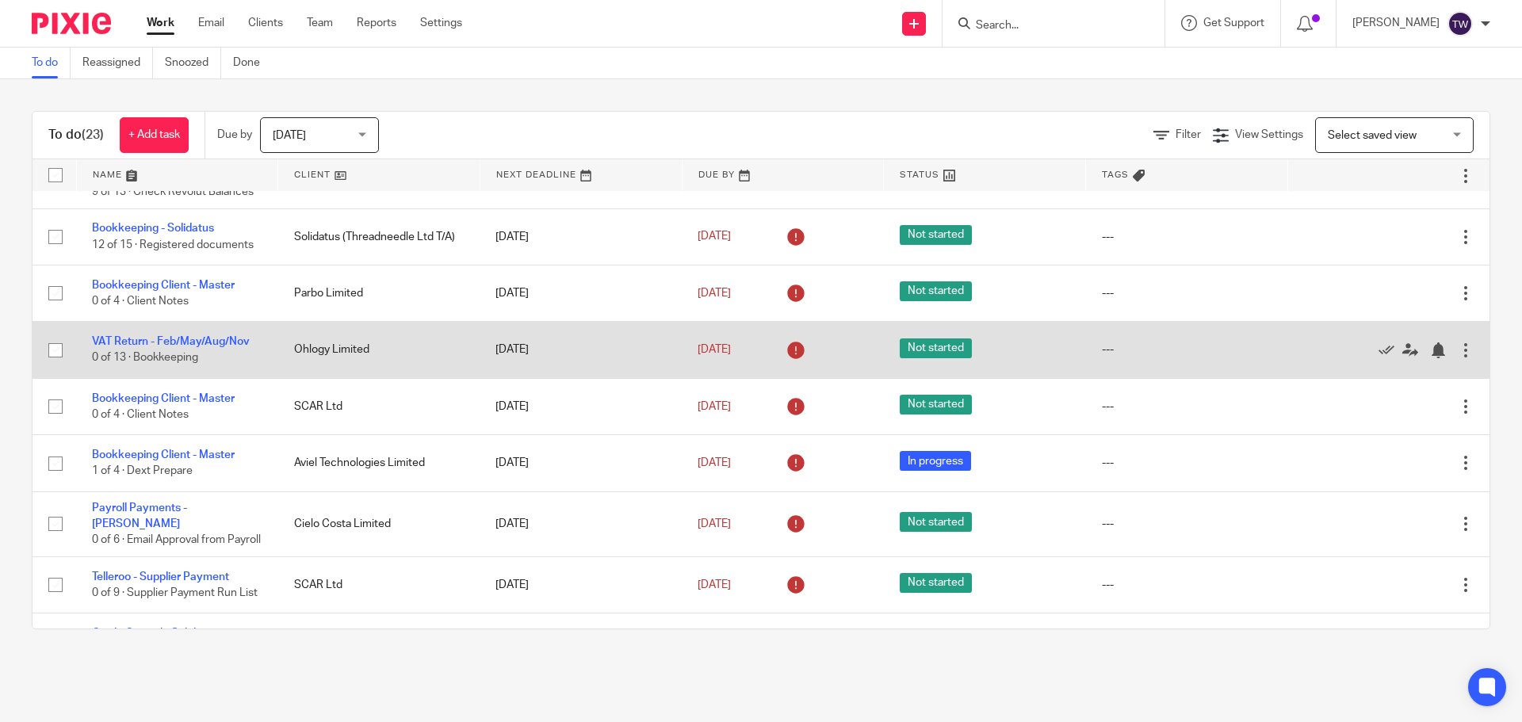
scroll to position [645, 0]
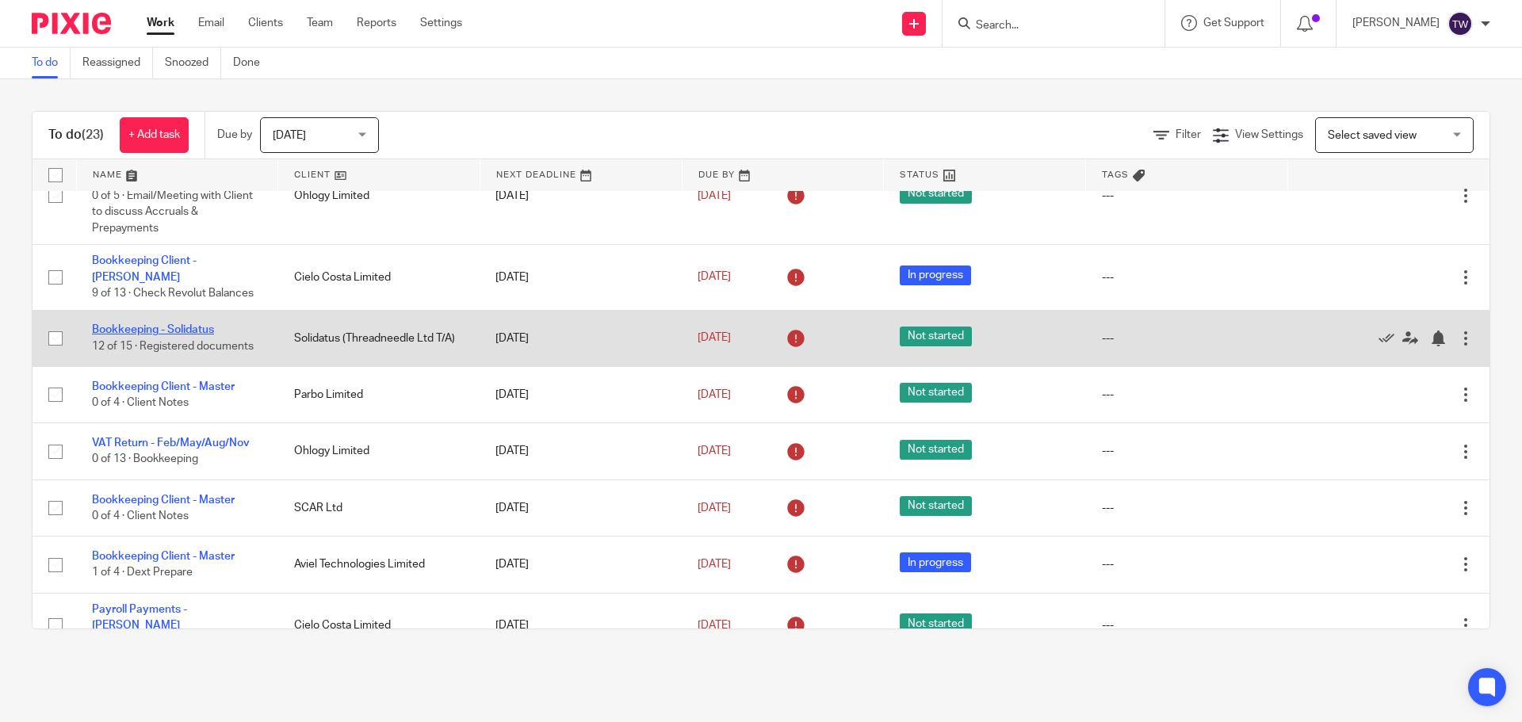
click at [205, 329] on link "Bookkeeping - Solidatus" at bounding box center [153, 329] width 122 height 11
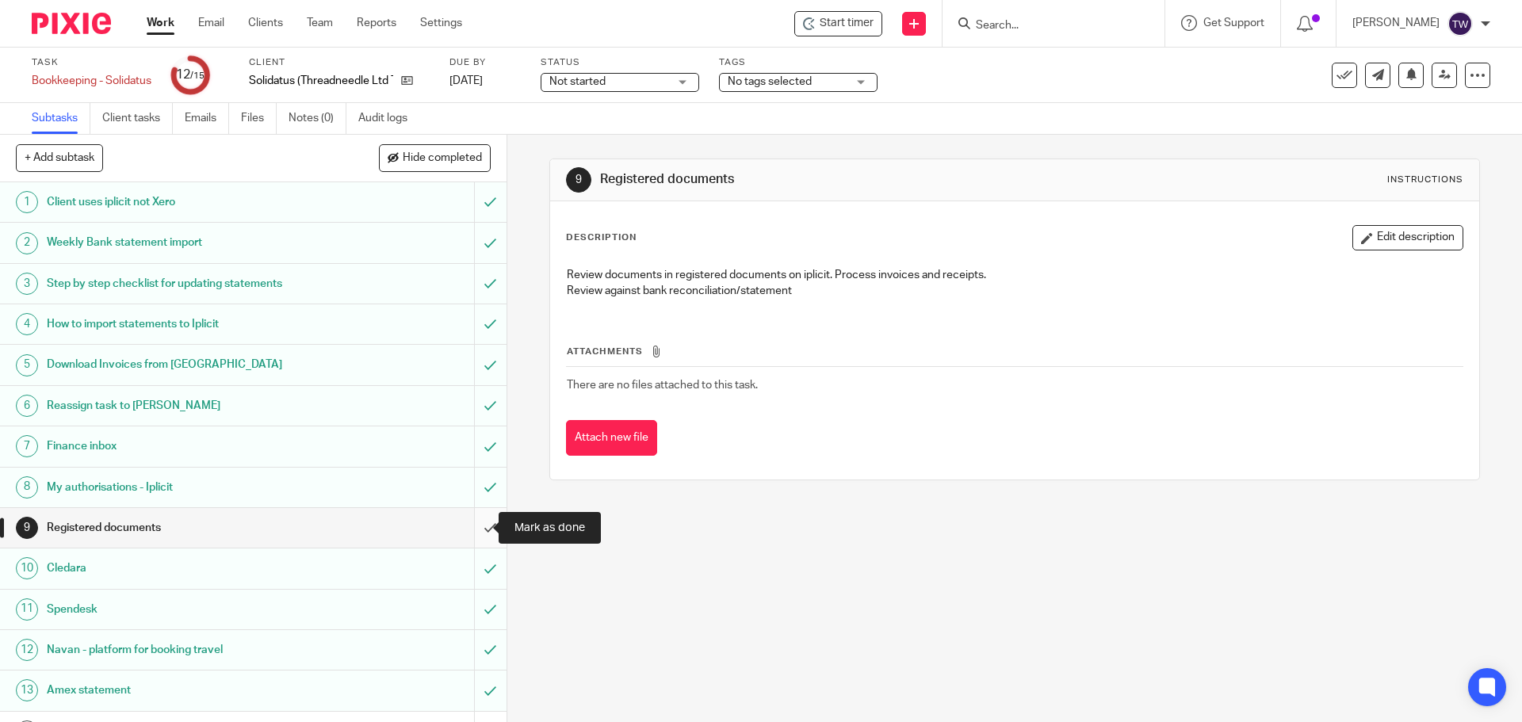
click at [472, 519] on input "submit" at bounding box center [253, 528] width 507 height 40
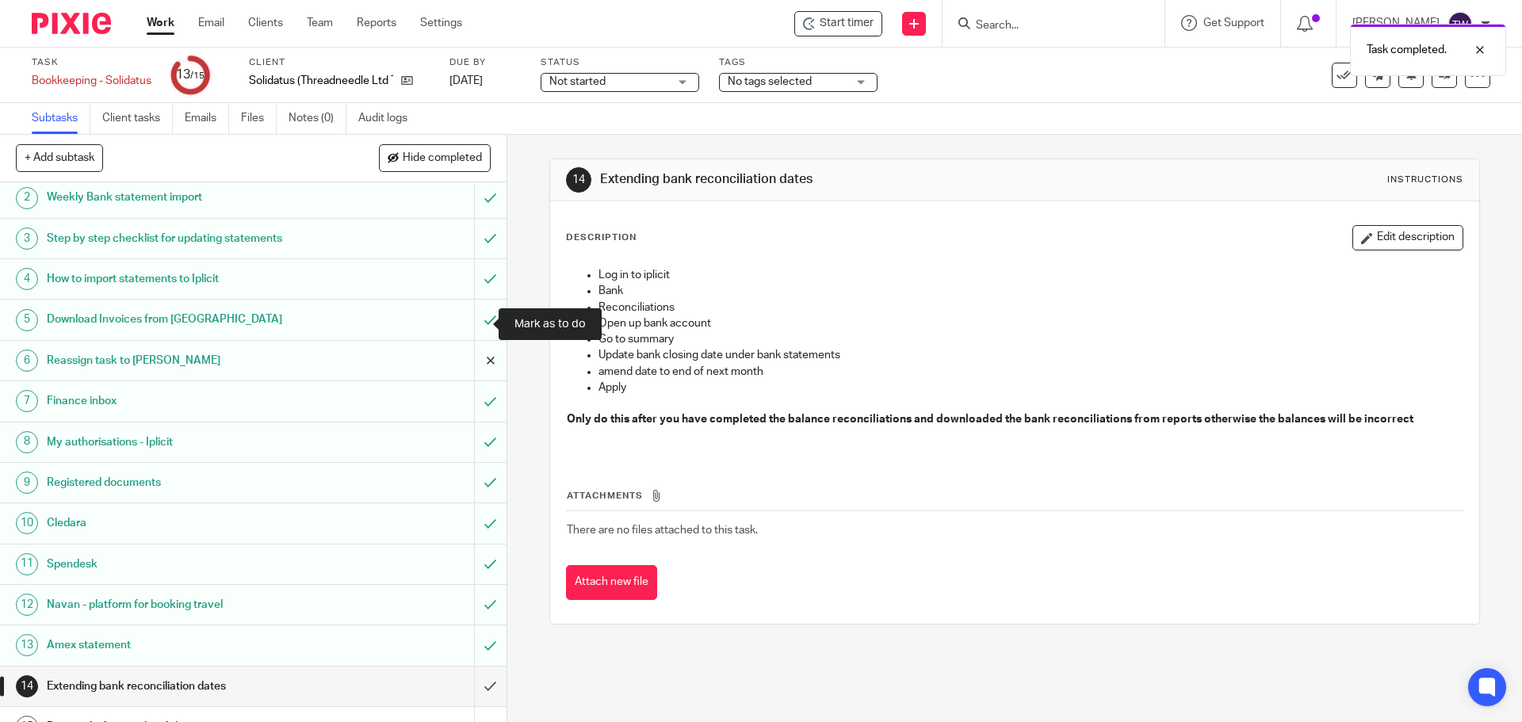
scroll to position [71, 0]
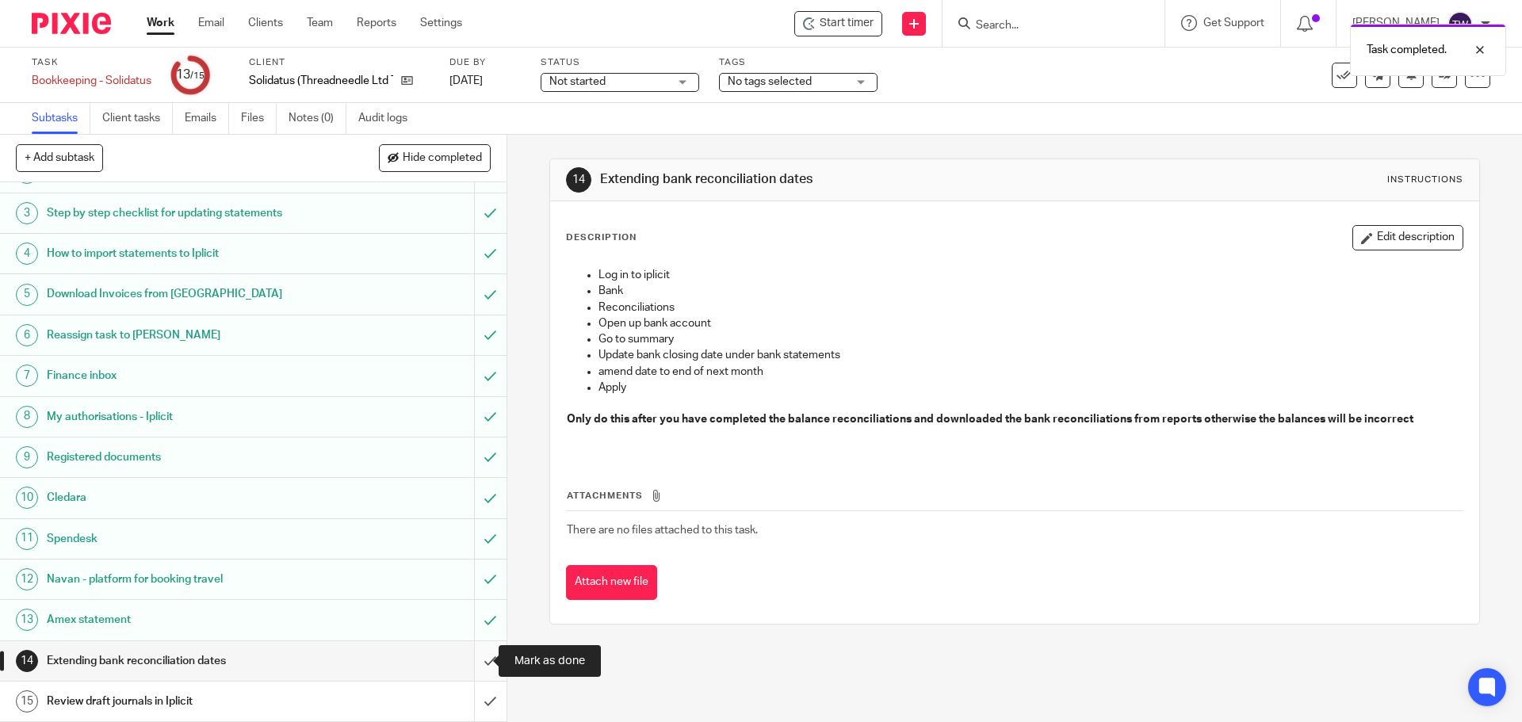
click at [477, 654] on input "submit" at bounding box center [253, 661] width 507 height 40
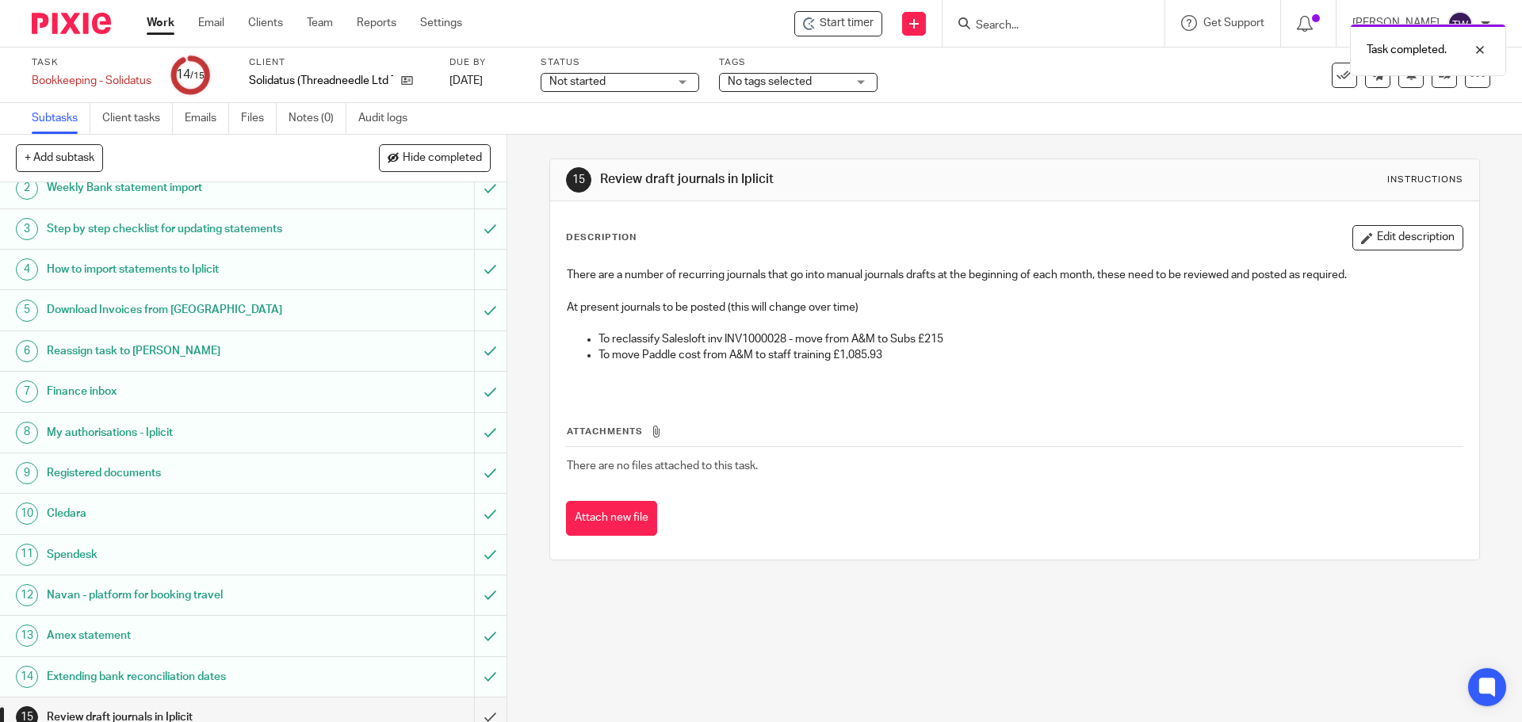
scroll to position [71, 0]
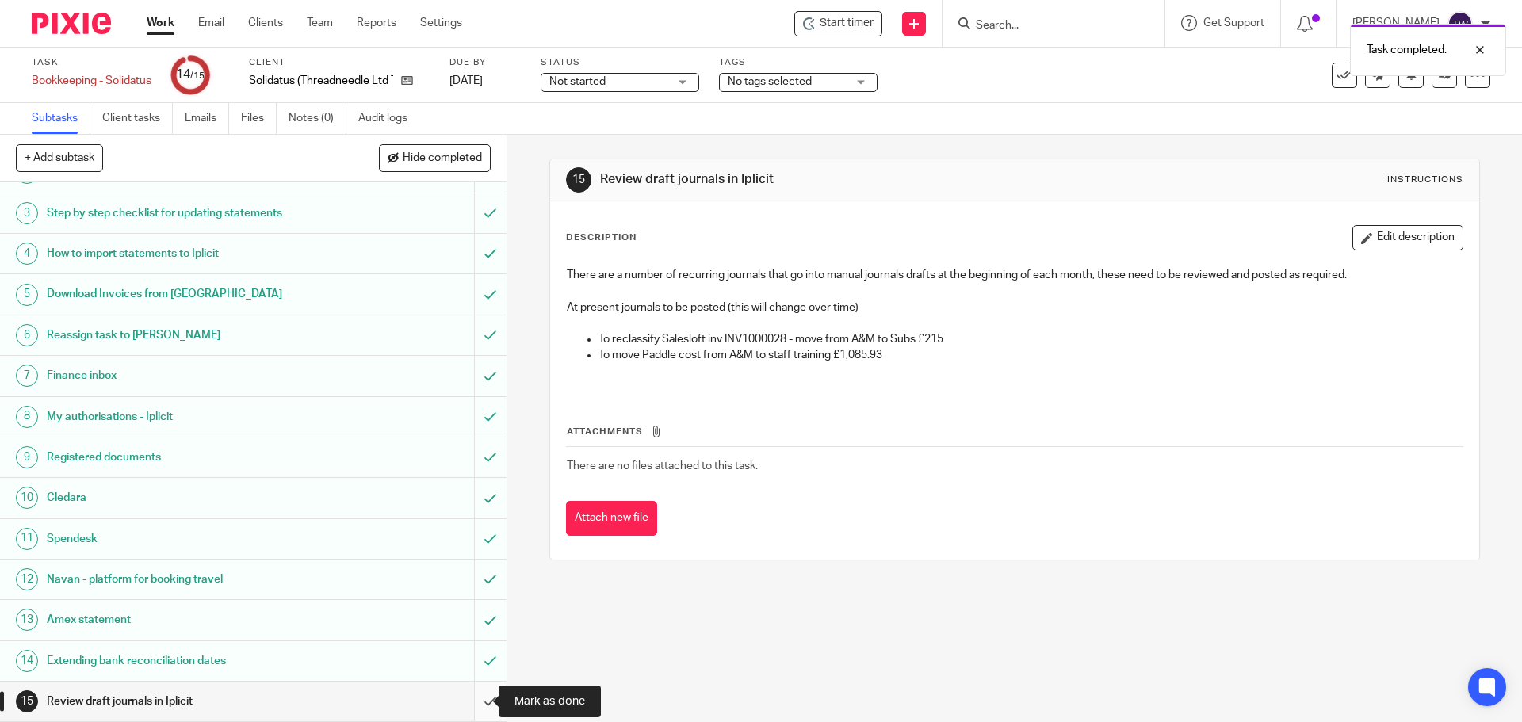
click at [481, 694] on input "submit" at bounding box center [253, 702] width 507 height 40
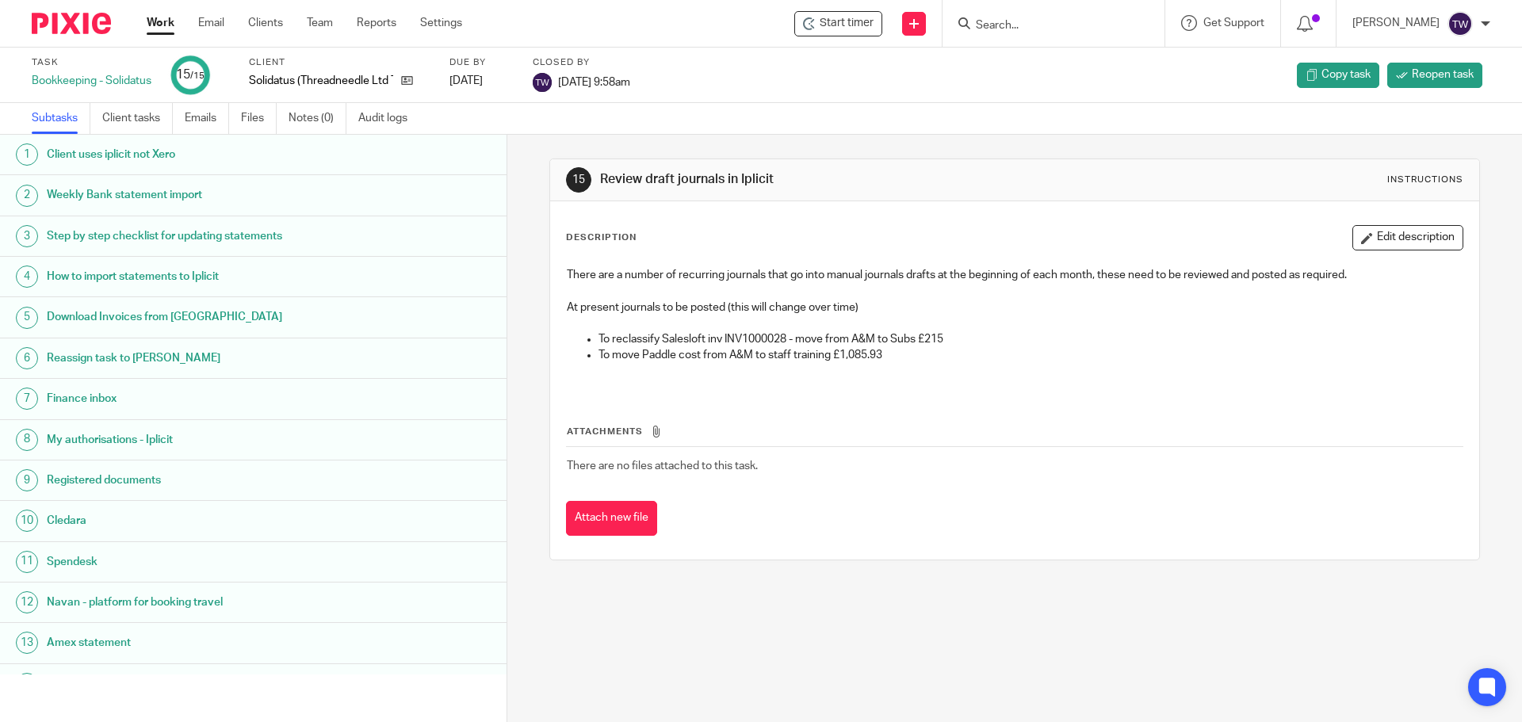
drag, startPoint x: 165, startPoint y: 29, endPoint x: 270, endPoint y: 73, distance: 114.1
click at [166, 31] on link "Work" at bounding box center [161, 23] width 28 height 16
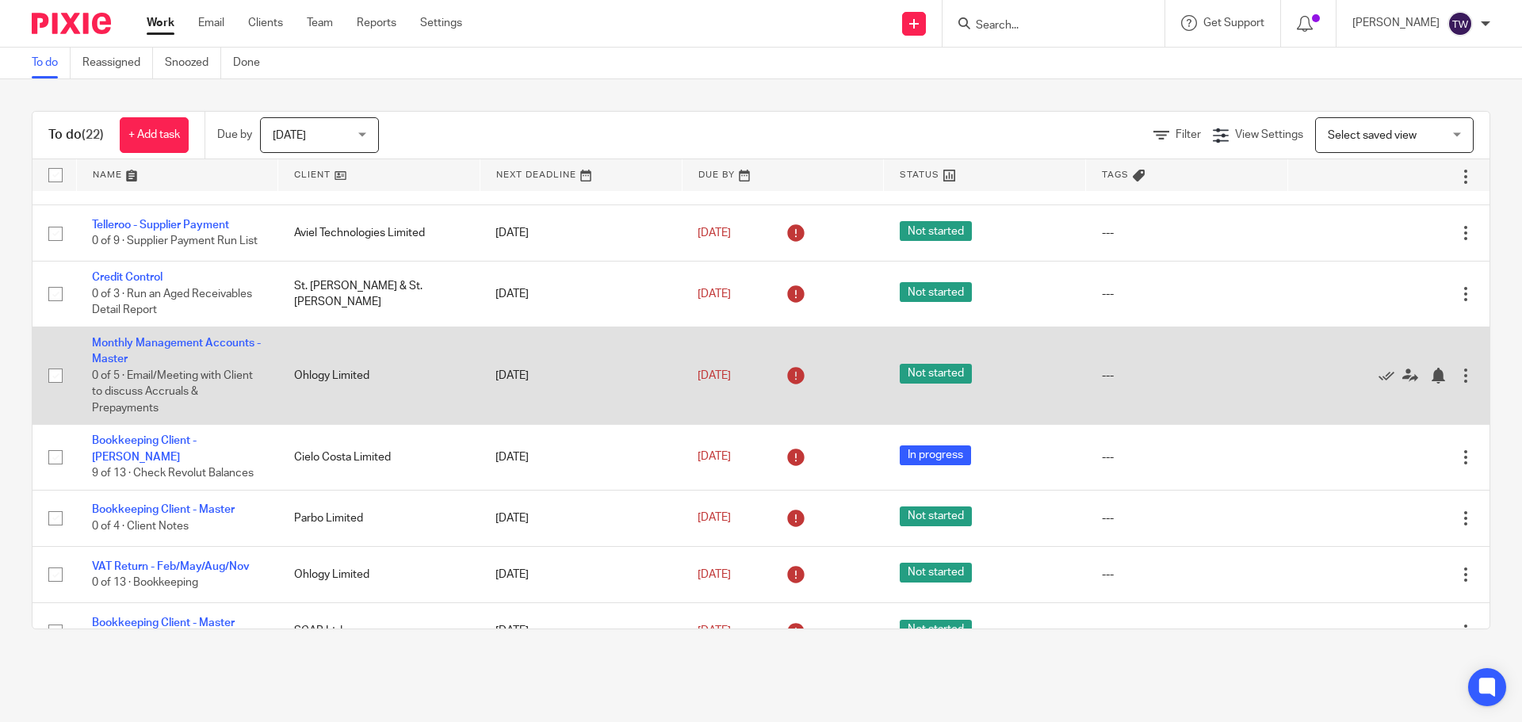
scroll to position [430, 0]
